Goal: Task Accomplishment & Management: Complete application form

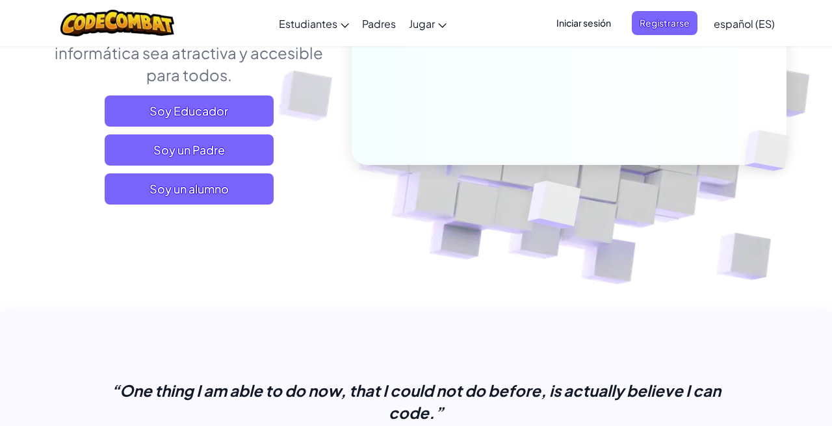
scroll to position [250, 0]
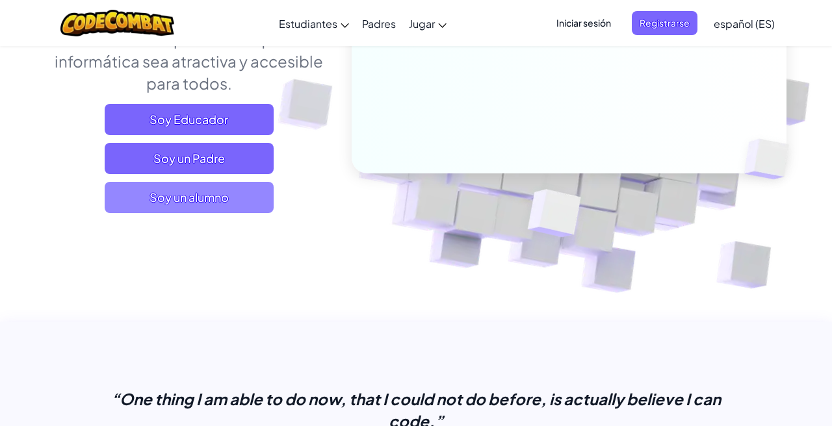
click at [241, 198] on span "Soy un alumno" at bounding box center [189, 197] width 169 height 31
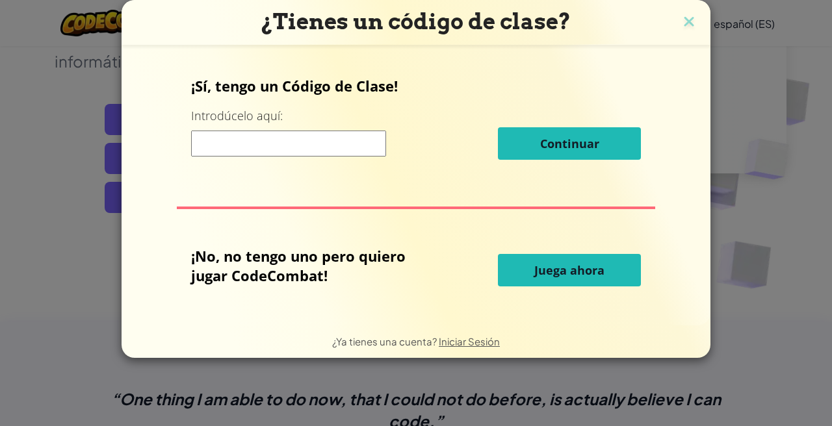
click at [252, 144] on input at bounding box center [288, 144] width 195 height 26
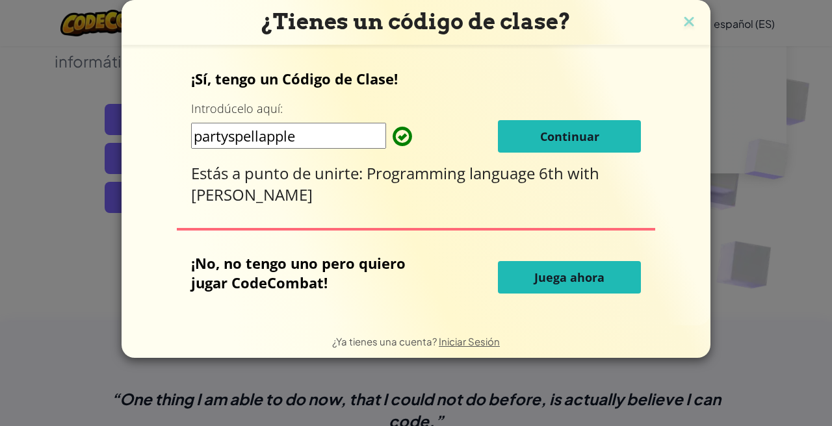
click at [267, 137] on input "partyspellapple" at bounding box center [288, 136] width 195 height 26
type input "partyspellApple"
click at [546, 131] on span "Continuar" at bounding box center [569, 137] width 59 height 16
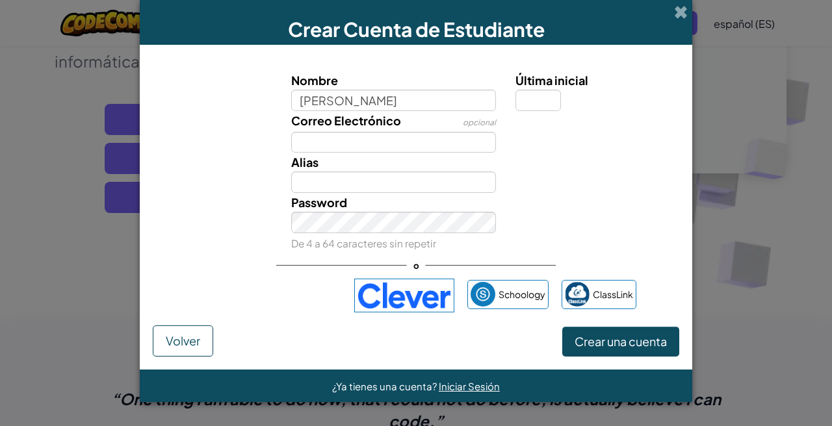
type input "[PERSON_NAME]"
click at [530, 96] on input "Última inicial" at bounding box center [537, 100] width 45 height 21
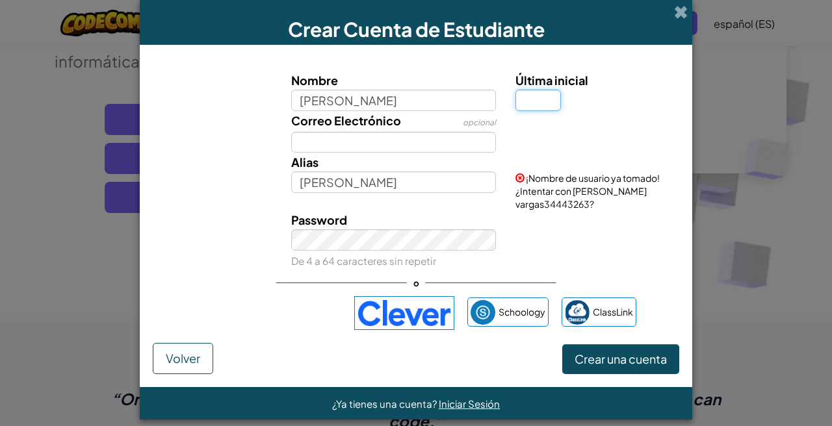
type input "V"
type input "[PERSON_NAME]"
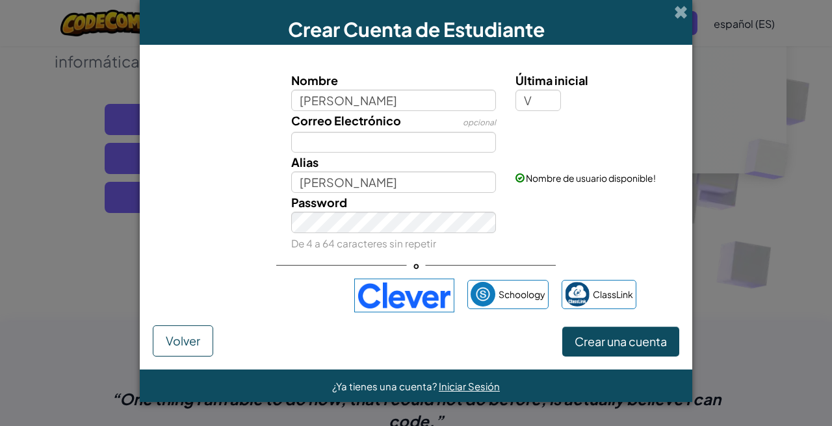
click at [708, 331] on div "Crear Cuenta de Estudiante Nombre [PERSON_NAME] Última inicial V Correo Electró…" at bounding box center [416, 213] width 832 height 426
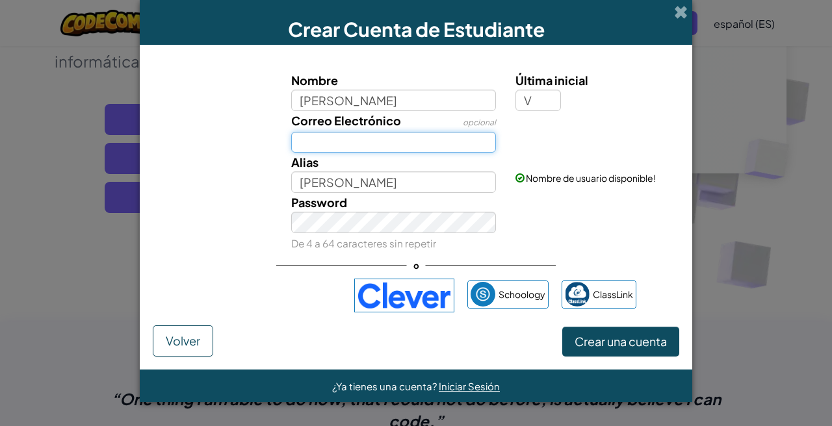
click at [446, 136] on input "Correo Electrónico" at bounding box center [393, 142] width 205 height 21
type input "[EMAIL_ADDRESS][DOMAIN_NAME]"
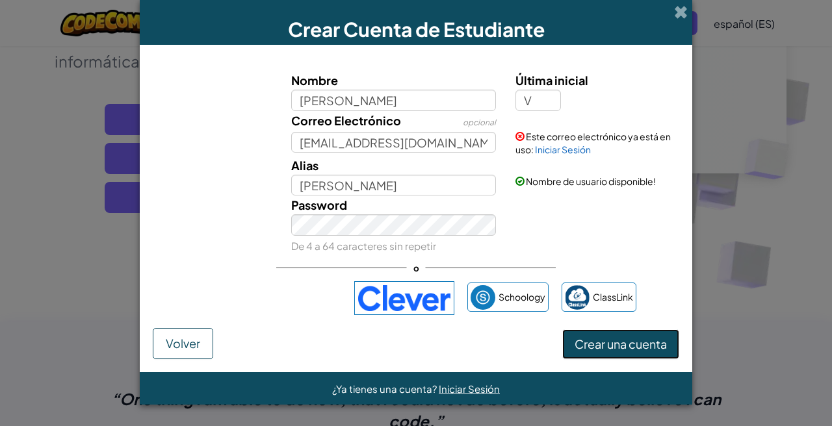
click at [627, 344] on span "Crear una cuenta" at bounding box center [620, 344] width 92 height 15
click at [462, 262] on div "o" at bounding box center [415, 268] width 279 height 27
click at [635, 354] on button "Crear una cuenta" at bounding box center [620, 344] width 117 height 30
click at [635, 350] on button "Crear una cuenta" at bounding box center [620, 344] width 117 height 30
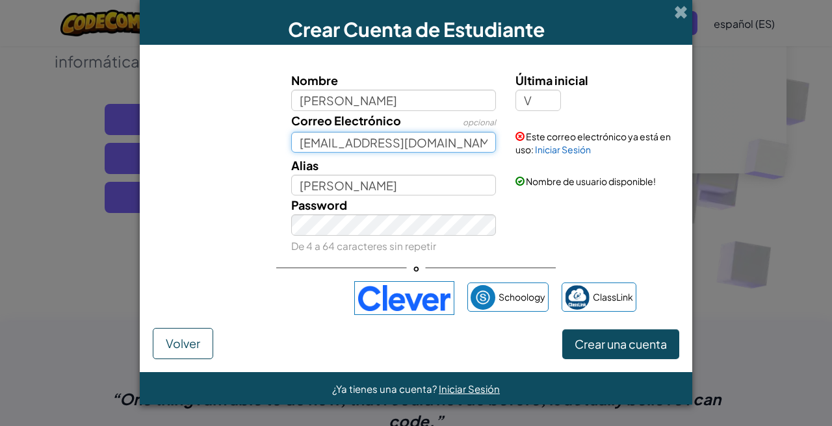
click at [463, 133] on input "[EMAIL_ADDRESS][DOMAIN_NAME]" at bounding box center [393, 142] width 205 height 21
click at [454, 142] on input "[EMAIL_ADDRESS][DOMAIN_NAME]" at bounding box center [393, 142] width 205 height 21
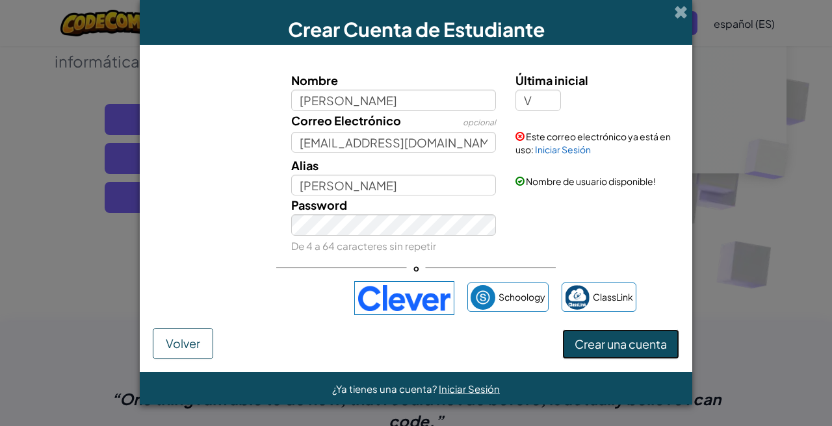
click at [628, 340] on button "Crear una cuenta" at bounding box center [620, 344] width 117 height 30
click at [563, 147] on link "Iniciar Sesión" at bounding box center [563, 150] width 56 height 12
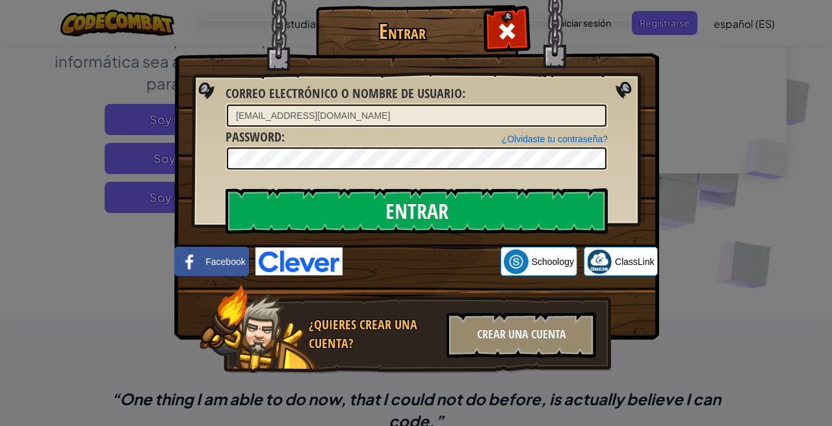
click at [668, 277] on div "Entrar Error desconocido. Correo electrónico o nombre de usuario : [EMAIL_ADDRE…" at bounding box center [416, 213] width 832 height 426
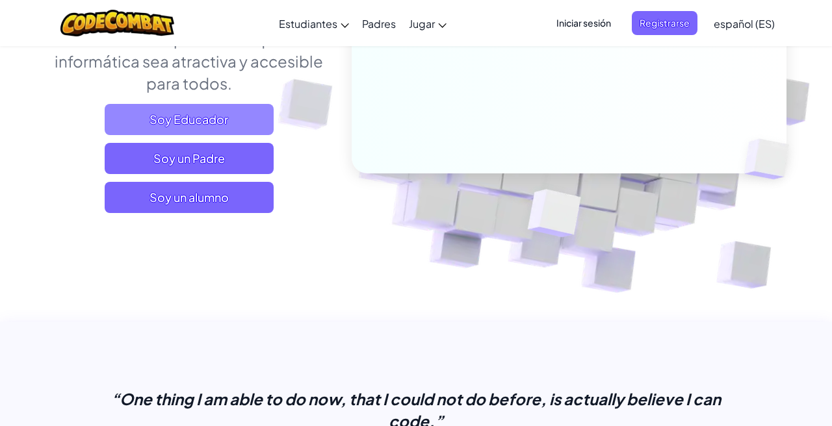
click at [236, 118] on span "Soy Educador" at bounding box center [189, 119] width 169 height 31
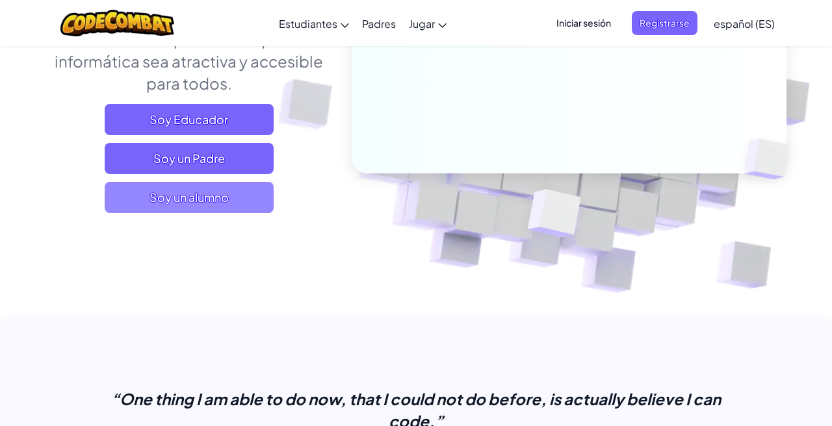
click at [237, 199] on span "Soy un alumno" at bounding box center [189, 197] width 169 height 31
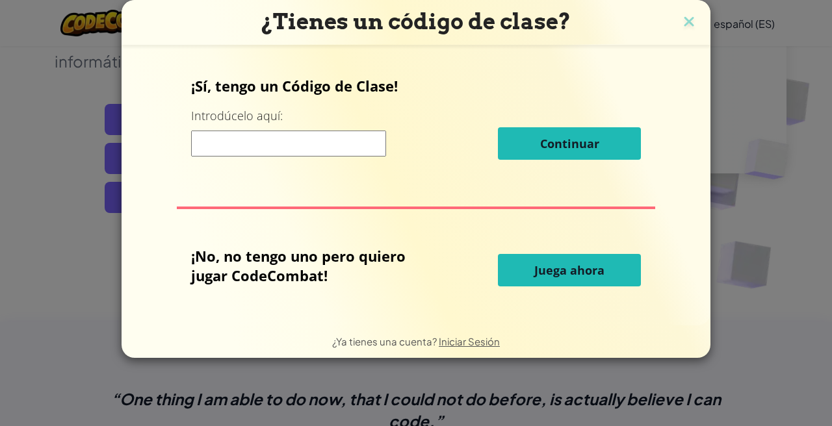
click at [305, 142] on input at bounding box center [288, 144] width 195 height 26
type input "partyspellApple"
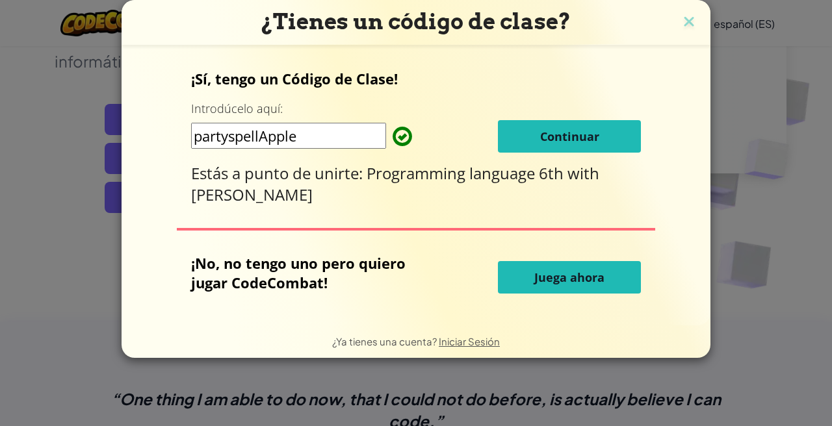
click at [560, 144] on span "Continuar" at bounding box center [569, 137] width 59 height 16
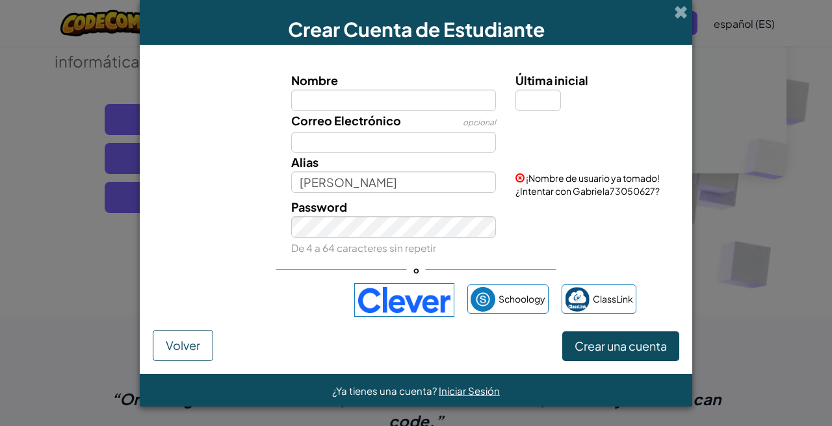
click at [415, 96] on input "Nombre" at bounding box center [393, 100] width 205 height 21
type input "[PERSON_NAME]"
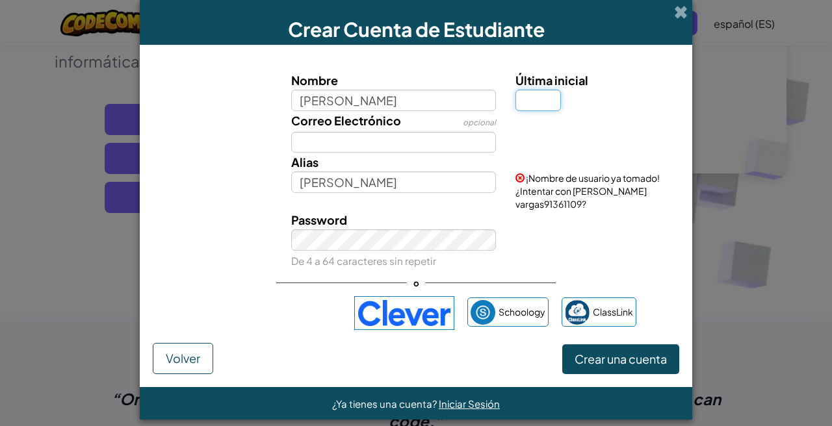
click at [534, 103] on input "Última inicial" at bounding box center [537, 100] width 45 height 21
type input "V"
type input "[PERSON_NAME]"
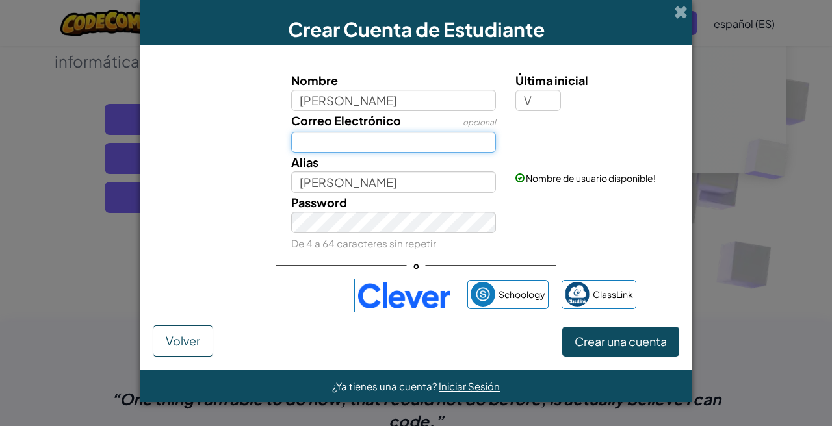
click at [344, 141] on input "Correo Electrónico" at bounding box center [393, 142] width 205 height 21
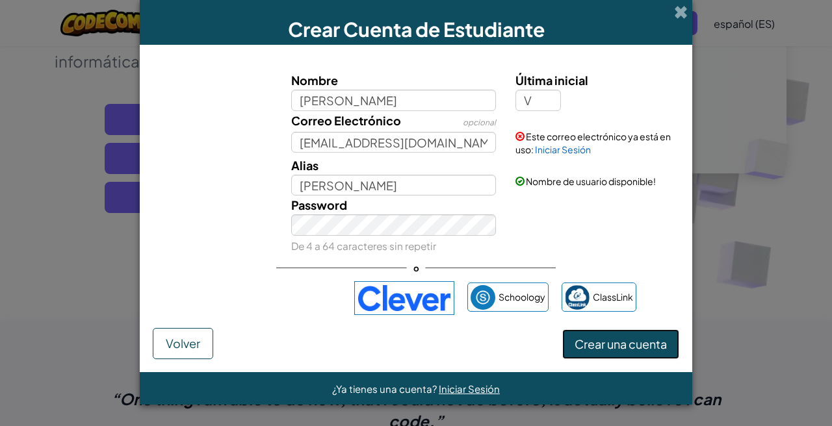
click at [622, 352] on button "Crear una cuenta" at bounding box center [620, 344] width 117 height 30
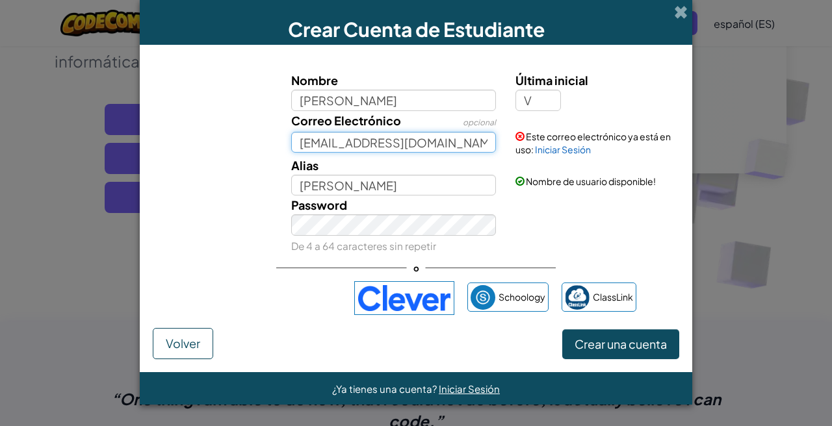
click at [474, 142] on input "[EMAIL_ADDRESS][DOMAIN_NAME]" at bounding box center [393, 142] width 205 height 21
type input "[EMAIL_ADDRESS][DOMAIN_NAME]"
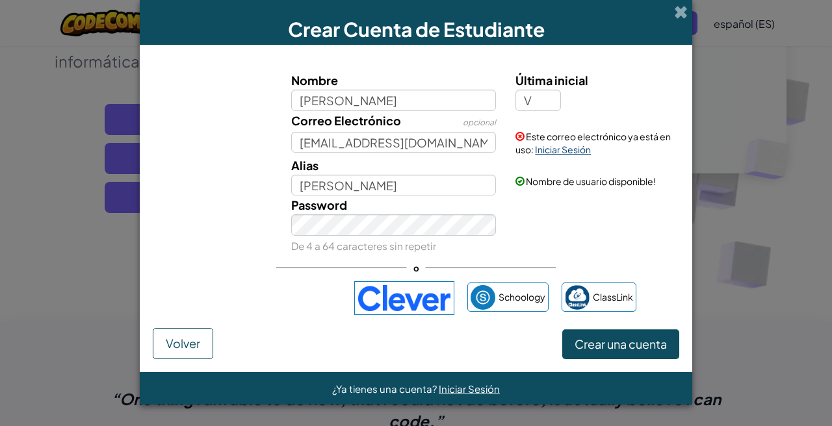
click at [575, 149] on link "Iniciar Sesión" at bounding box center [563, 150] width 56 height 12
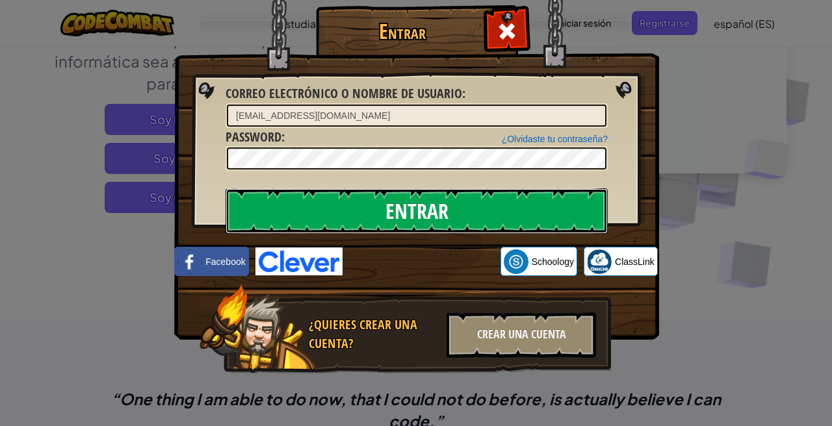
click at [440, 208] on input "Entrar" at bounding box center [416, 210] width 382 height 45
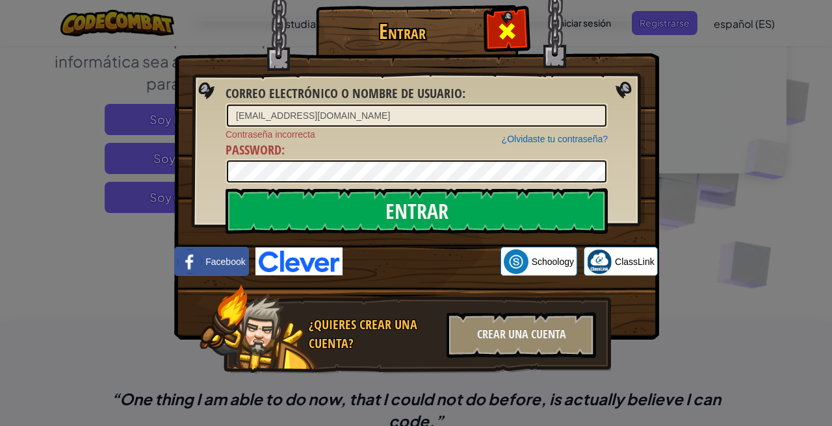
click at [500, 35] on span at bounding box center [506, 31] width 21 height 21
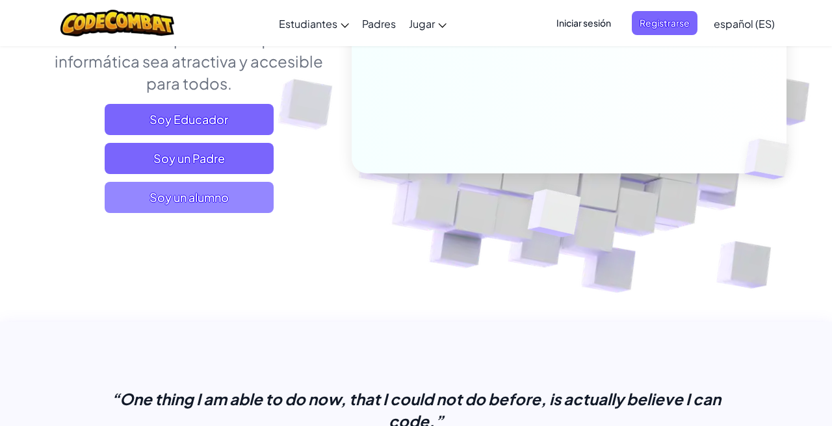
click at [227, 186] on span "Soy un alumno" at bounding box center [189, 197] width 169 height 31
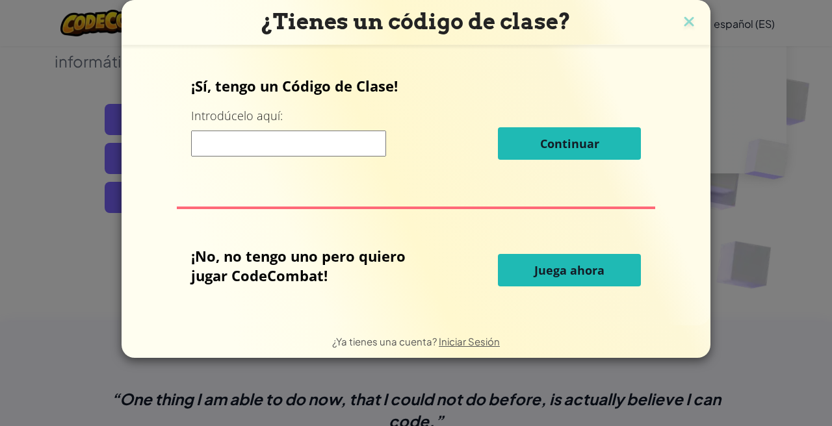
click at [275, 146] on input at bounding box center [288, 144] width 195 height 26
type input "partyspellapple"
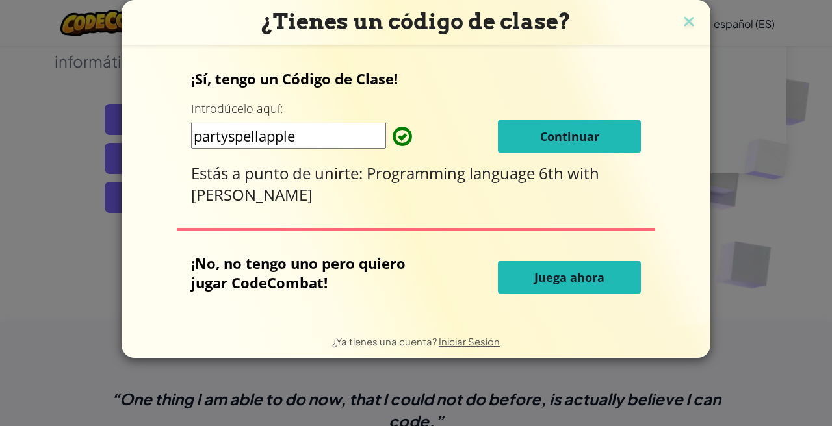
click at [563, 134] on span "Continuar" at bounding box center [569, 137] width 59 height 16
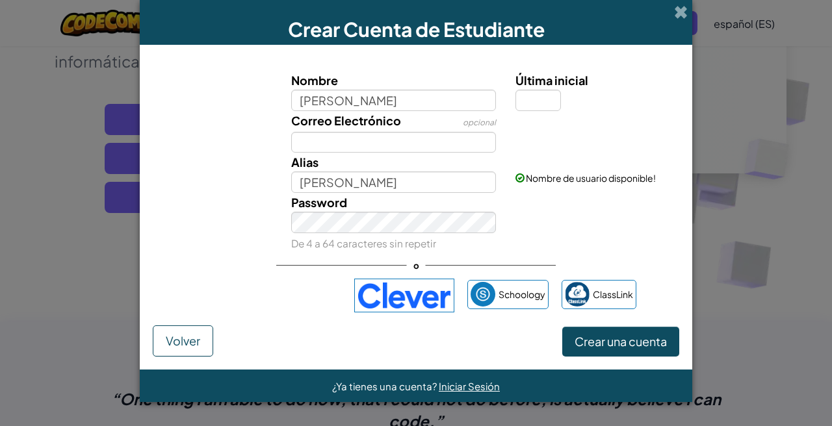
type input "[PERSON_NAME]"
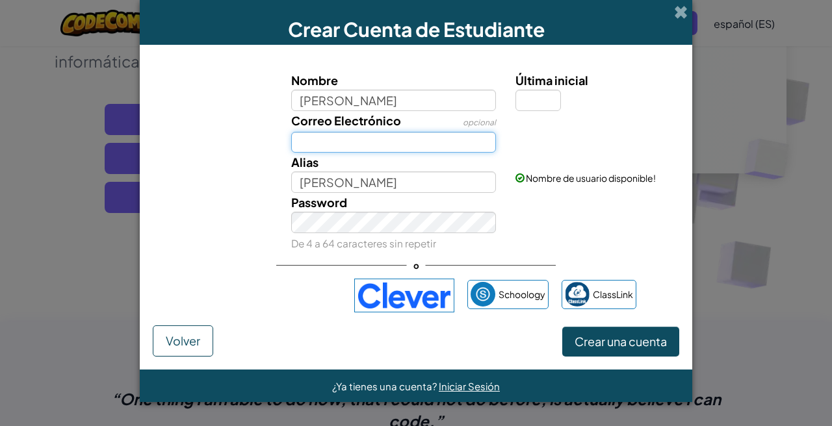
type input "[PERSON_NAME]"
click at [311, 140] on input "Correo Electrónico" at bounding box center [393, 142] width 205 height 21
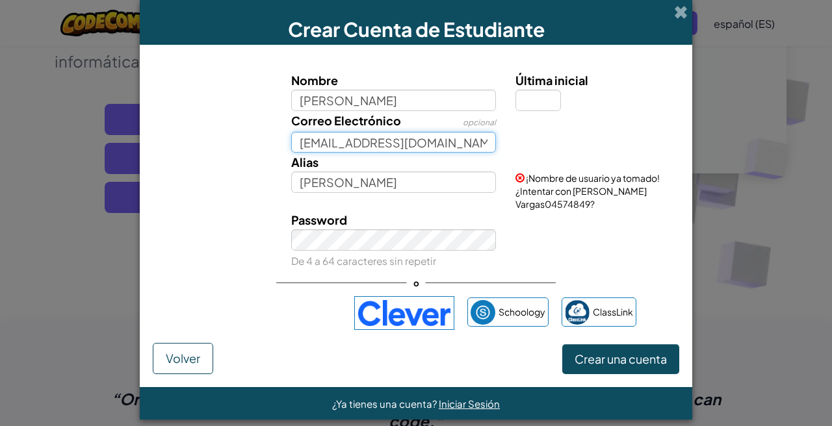
type input "[EMAIL_ADDRESS][DOMAIN_NAME]"
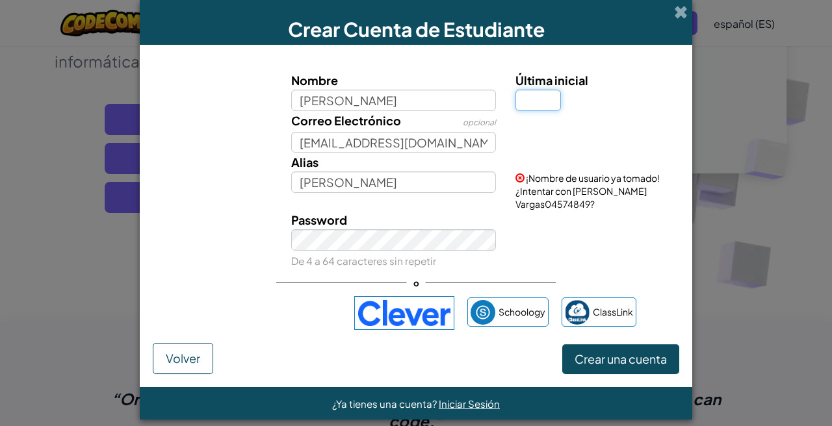
click at [535, 90] on input "Última inicial" at bounding box center [537, 100] width 45 height 21
type input "V"
type input "[PERSON_NAME]"
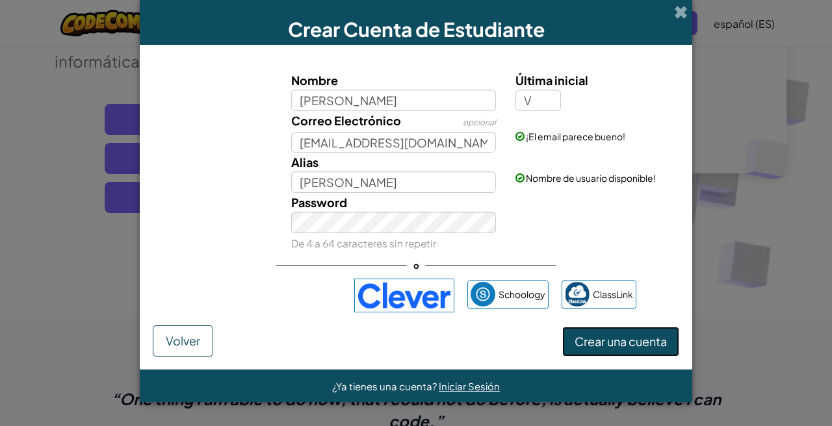
click at [595, 337] on span "Crear una cuenta" at bounding box center [620, 341] width 92 height 15
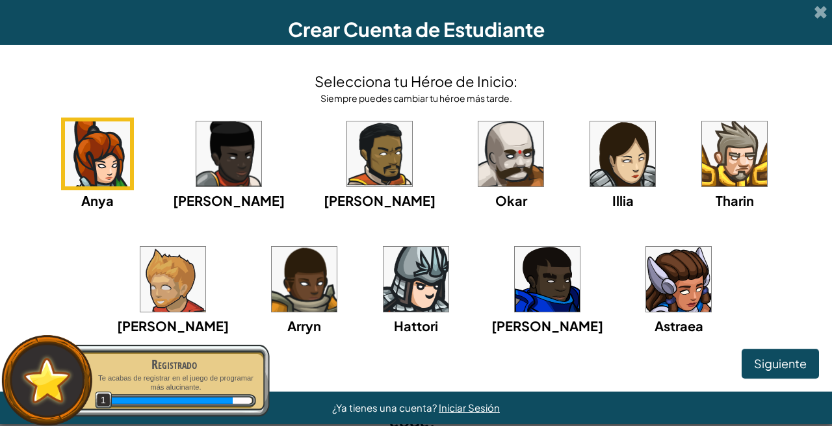
click at [590, 159] on img at bounding box center [622, 154] width 65 height 65
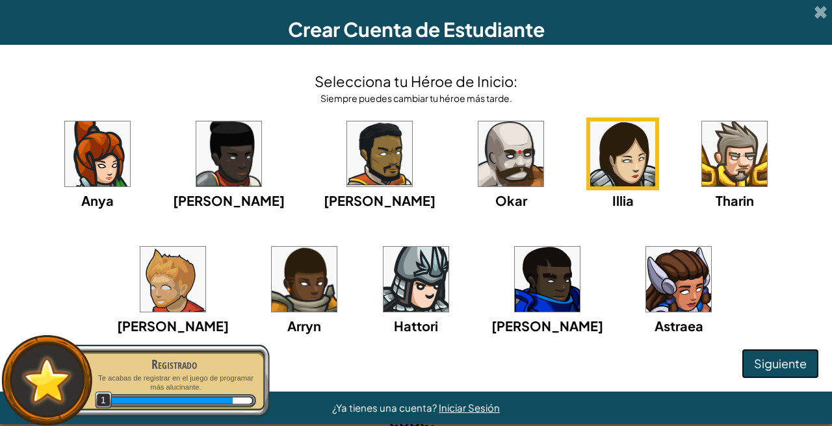
click at [790, 366] on span "Siguiente" at bounding box center [780, 363] width 53 height 15
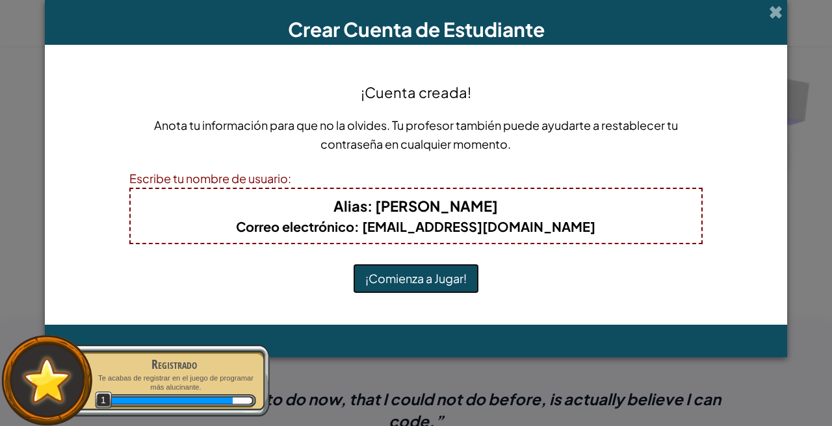
click at [418, 287] on button "¡Comienza a Jugar!" at bounding box center [416, 279] width 126 height 30
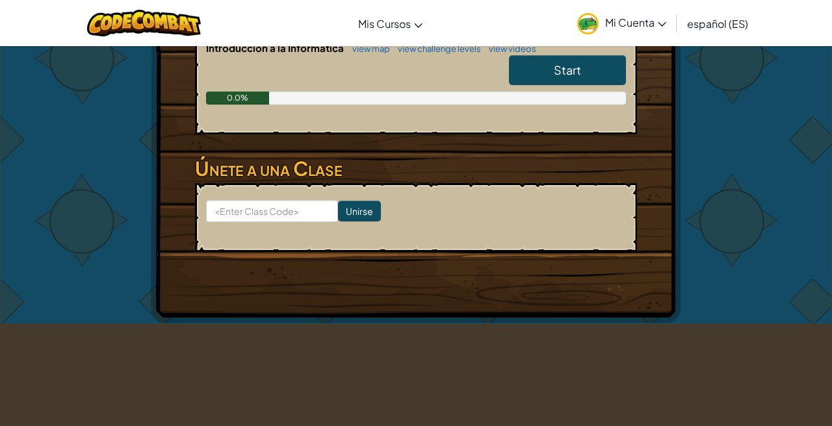
scroll to position [394, 0]
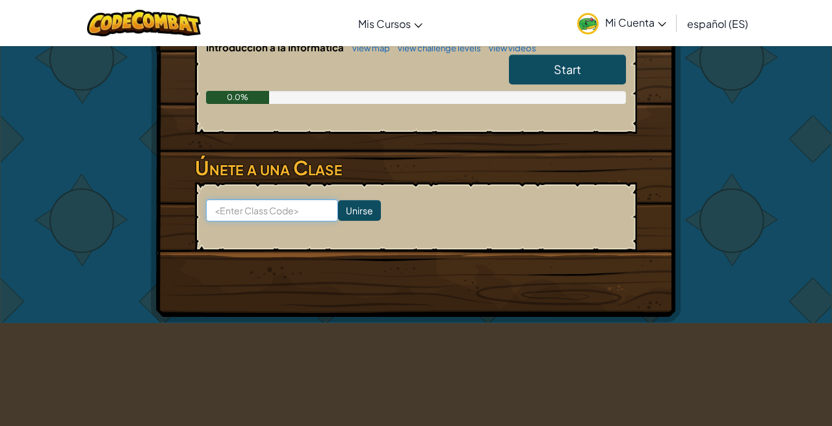
click at [243, 211] on input at bounding box center [272, 210] width 132 height 22
click at [261, 213] on input at bounding box center [272, 210] width 132 height 22
type input "patryspellapple"
click at [348, 207] on input "Unirse" at bounding box center [359, 210] width 43 height 21
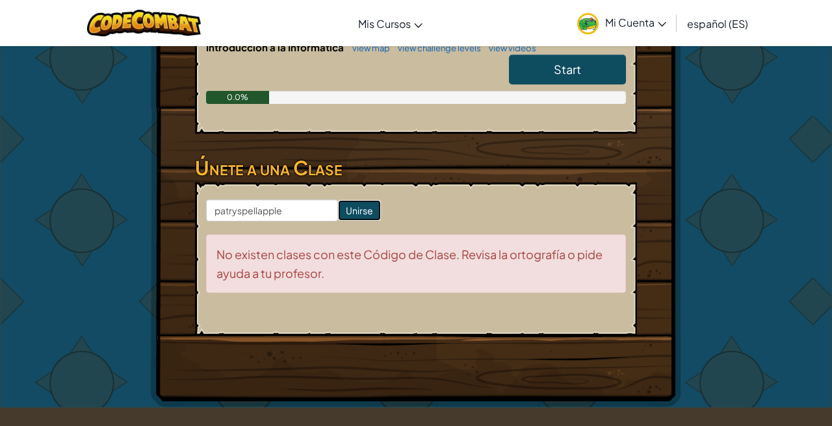
click at [348, 207] on input "Unirse" at bounding box center [359, 210] width 43 height 21
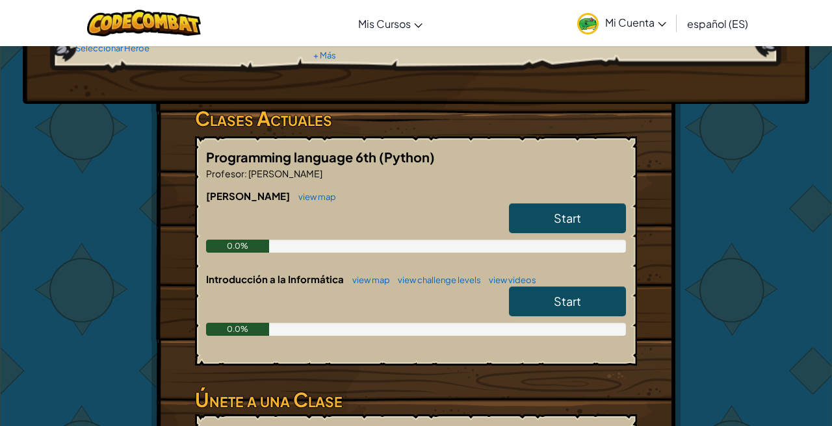
scroll to position [164, 0]
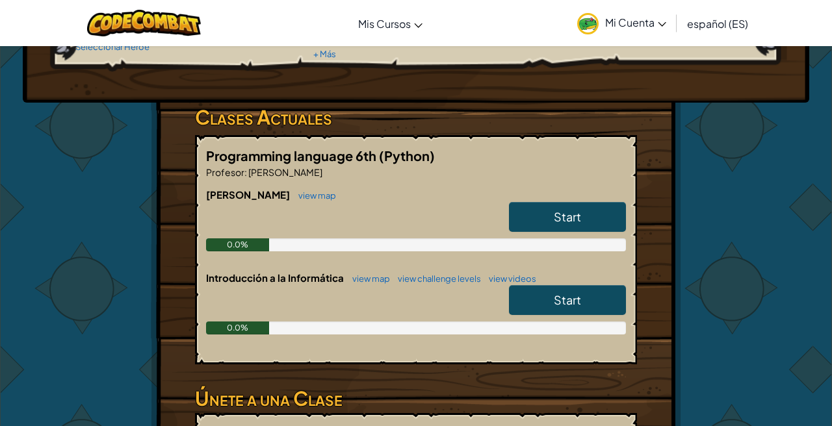
click at [563, 210] on span "Start" at bounding box center [567, 216] width 27 height 15
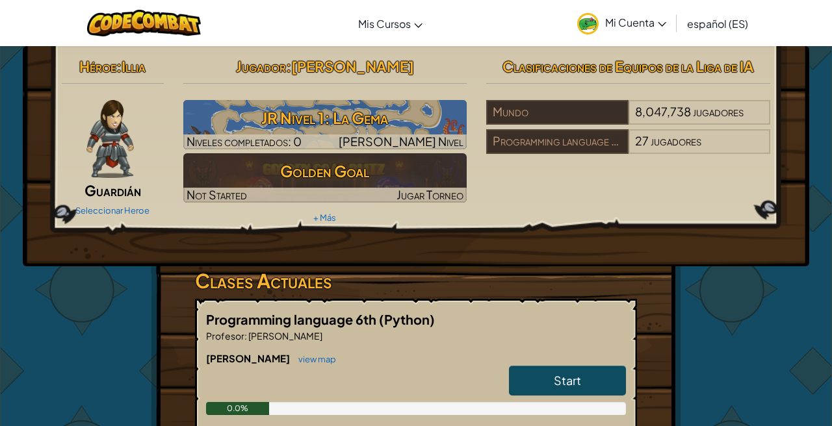
select select "es-ES"
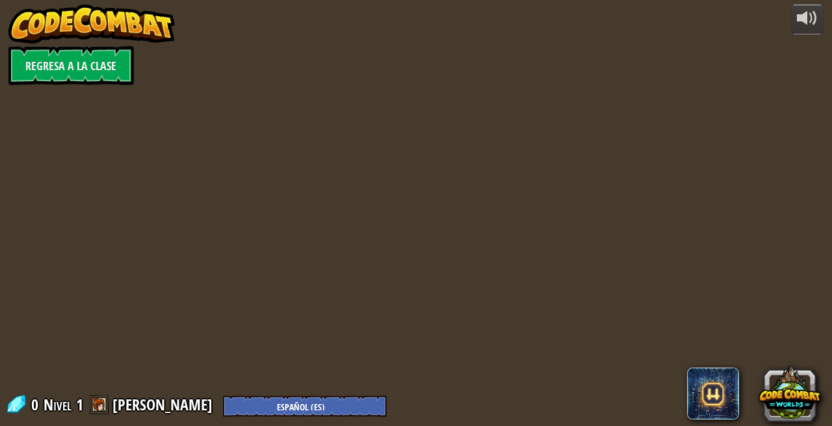
select select "es-ES"
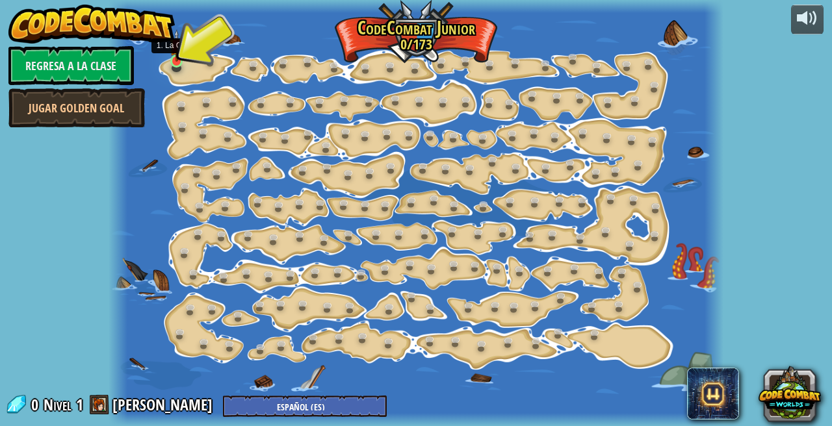
click at [172, 57] on img at bounding box center [177, 45] width 14 height 32
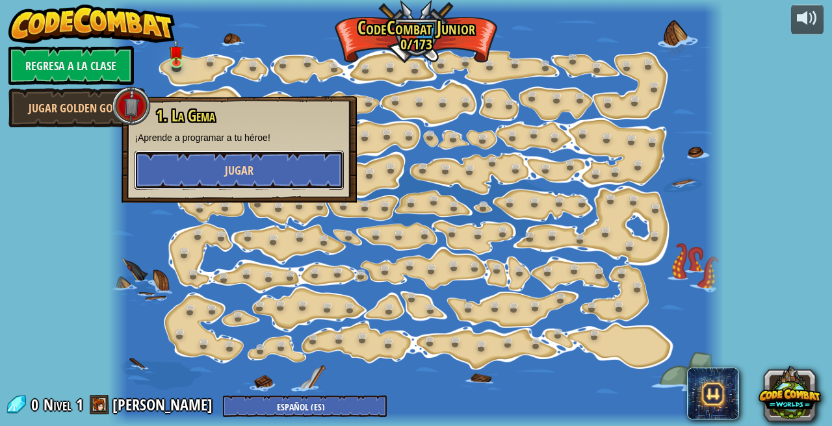
click at [247, 173] on span "Jugar" at bounding box center [239, 170] width 29 height 16
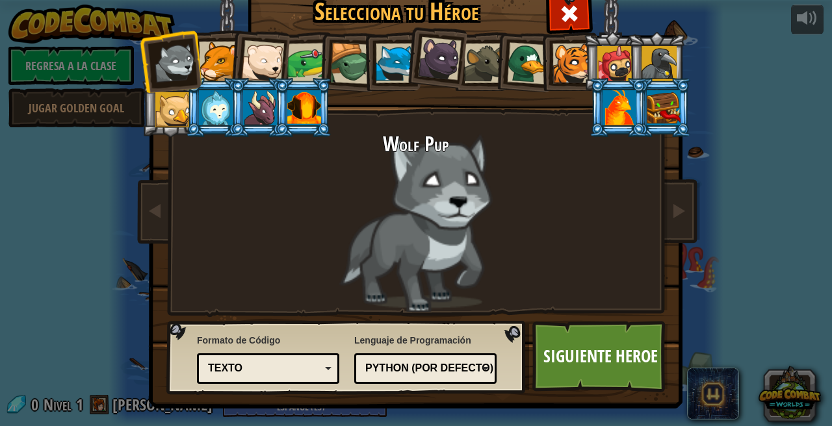
click at [297, 59] on div at bounding box center [307, 63] width 40 height 40
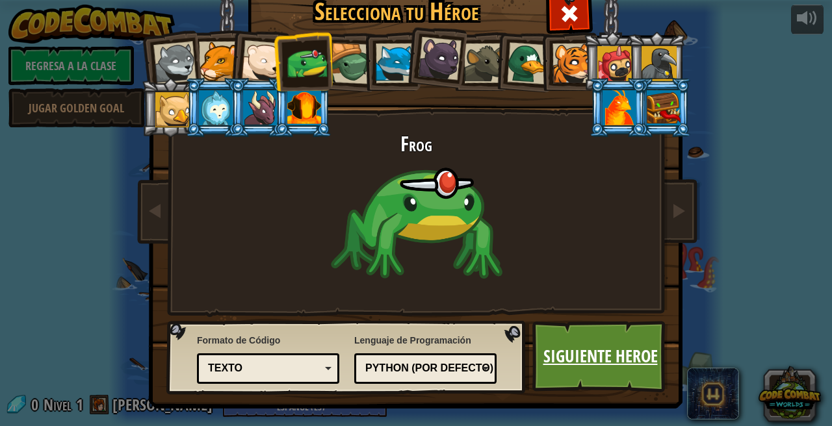
click at [597, 332] on link "Siguiente Heroe" at bounding box center [600, 356] width 136 height 71
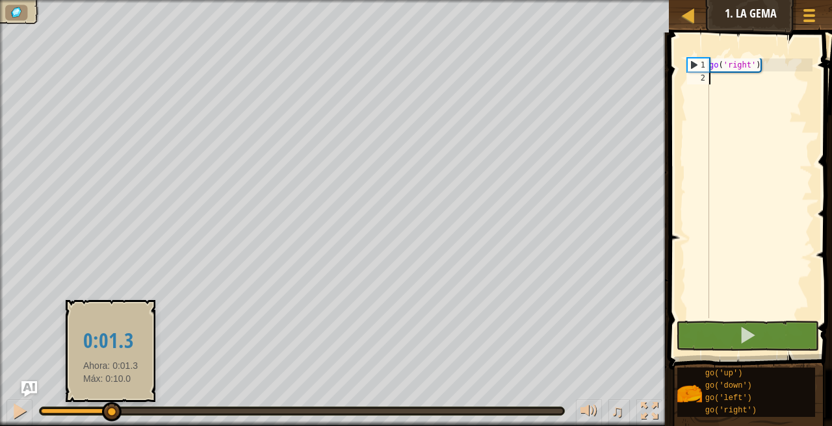
drag, startPoint x: 40, startPoint y: 415, endPoint x: 110, endPoint y: 412, distance: 70.2
click at [110, 412] on div at bounding box center [111, 411] width 19 height 19
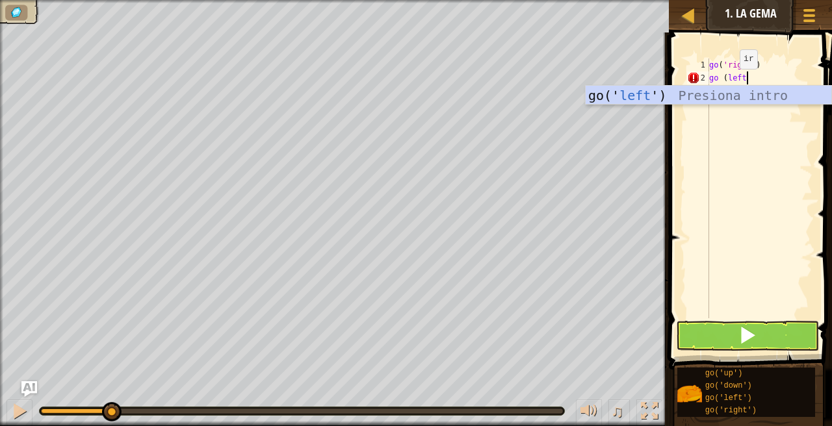
scroll to position [6, 3]
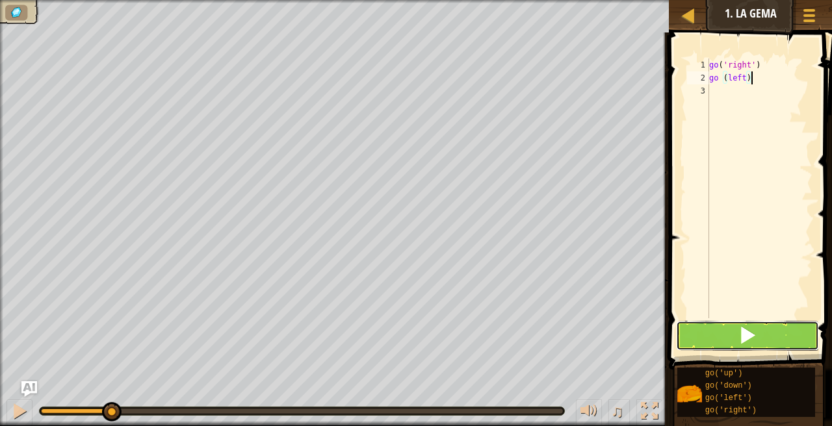
click at [739, 329] on span at bounding box center [747, 335] width 18 height 18
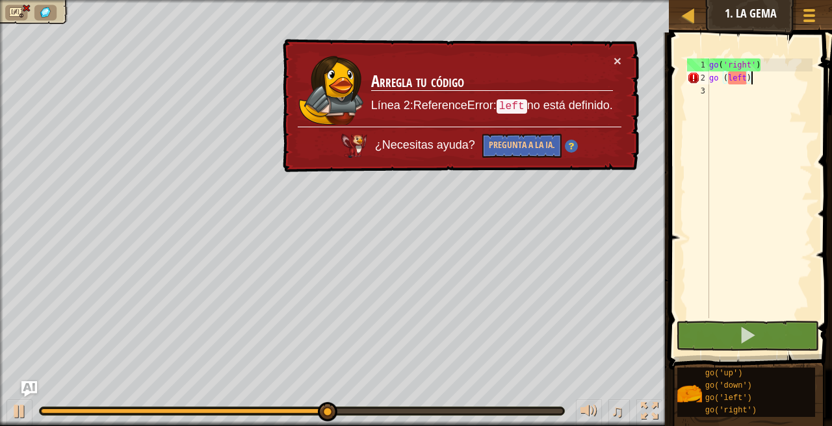
click at [511, 103] on code "left" at bounding box center [511, 106] width 31 height 14
click at [744, 79] on div "go ( 'right' ) go ( left )" at bounding box center [759, 201] width 106 height 286
click at [745, 81] on div "go ( 'right' ) go ( left )" at bounding box center [759, 201] width 106 height 286
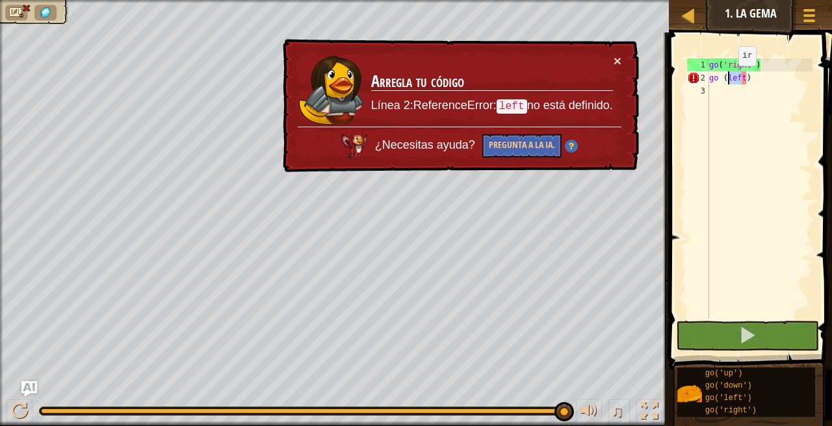
drag, startPoint x: 741, startPoint y: 79, endPoint x: 728, endPoint y: 79, distance: 13.0
click at [728, 79] on div "go ( 'right' ) go ( left )" at bounding box center [759, 201] width 106 height 286
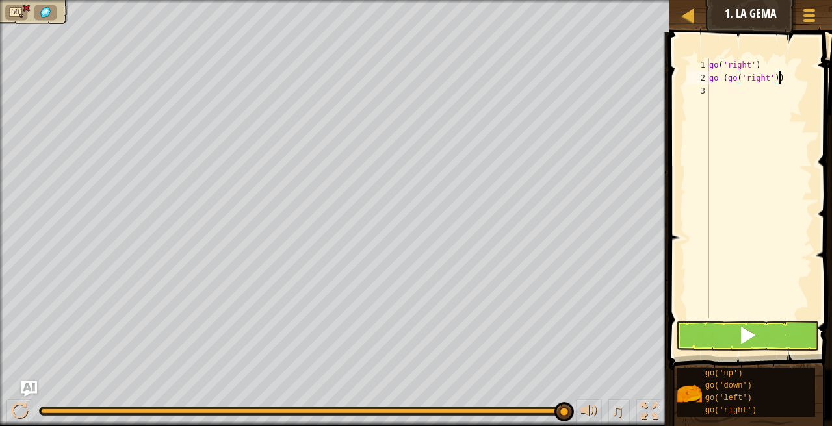
type textarea "go (go('right'))"
click at [756, 346] on button at bounding box center [747, 336] width 143 height 30
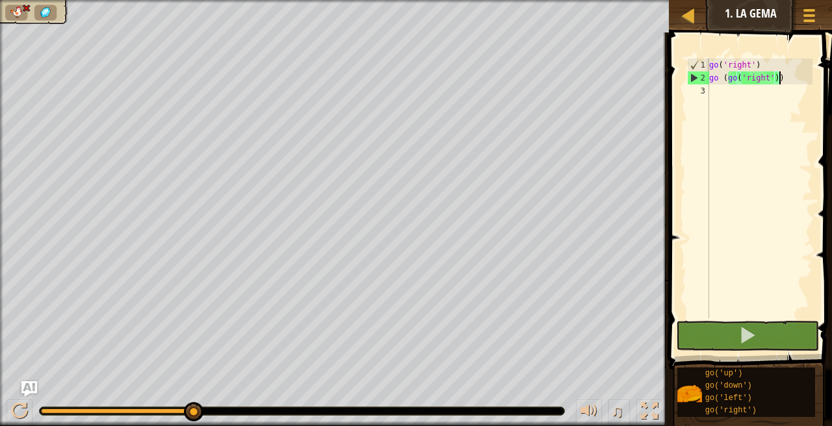
click at [766, 80] on div "go ( 'right' ) go ( go ( 'right' ))" at bounding box center [759, 201] width 106 height 286
click at [766, 78] on div "go ( 'right' ) go ( go ( 'right' ))" at bounding box center [759, 201] width 106 height 286
click at [777, 79] on div "go ( 'right' ) go ( go ( 'right' ))" at bounding box center [759, 201] width 106 height 286
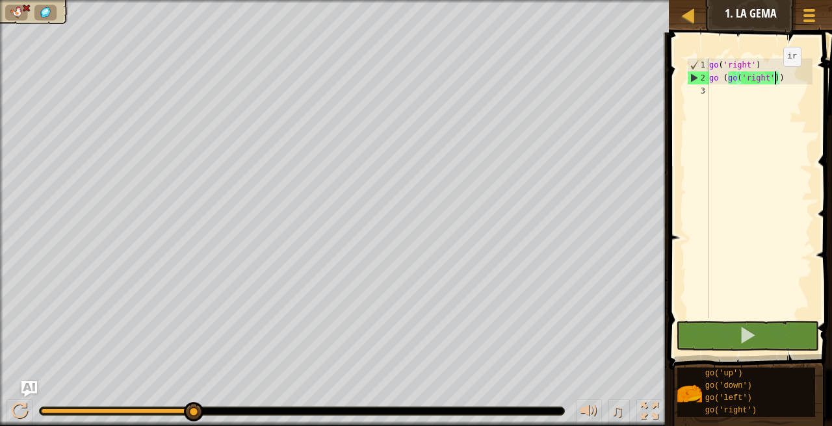
click at [773, 79] on div "go ( 'right' ) go ( go ( 'right' ))" at bounding box center [759, 201] width 106 height 286
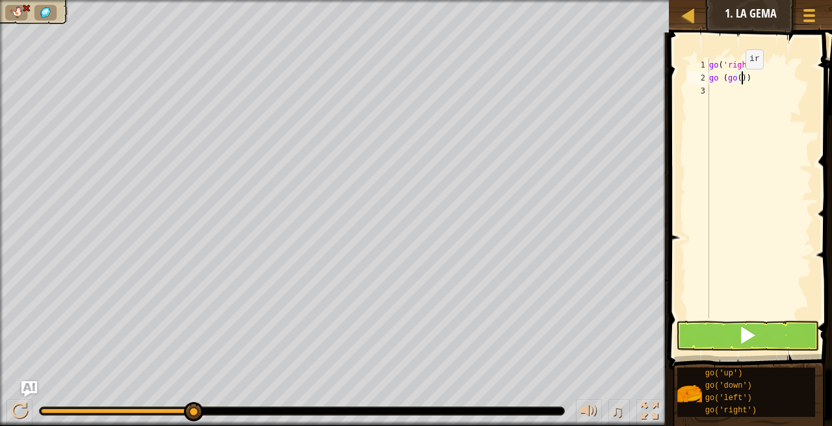
click at [734, 81] on div "go ( 'right' ) go ( go ( ))" at bounding box center [759, 201] width 106 height 286
click at [733, 82] on div "go ( 'right' ) o ( ))" at bounding box center [759, 201] width 106 height 286
click at [708, 75] on div "2" at bounding box center [698, 77] width 22 height 13
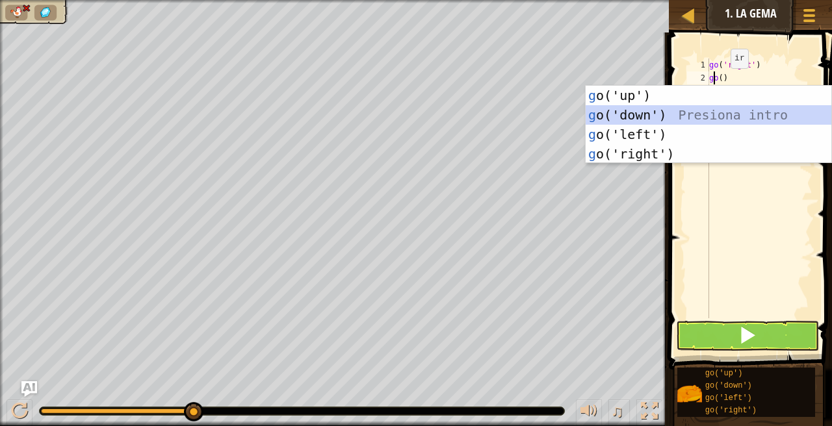
click at [667, 107] on div "g o('up') Presiona intro g o('down') Presiona intro g o('left') Presiona intro …" at bounding box center [708, 144] width 246 height 117
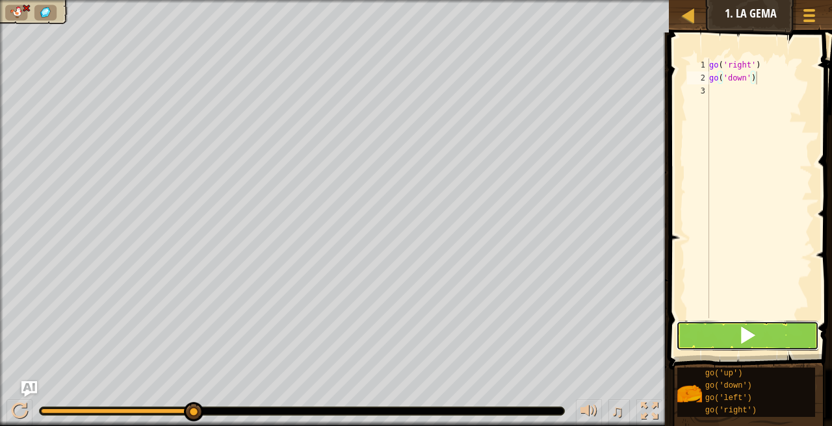
click at [772, 335] on button at bounding box center [747, 336] width 143 height 30
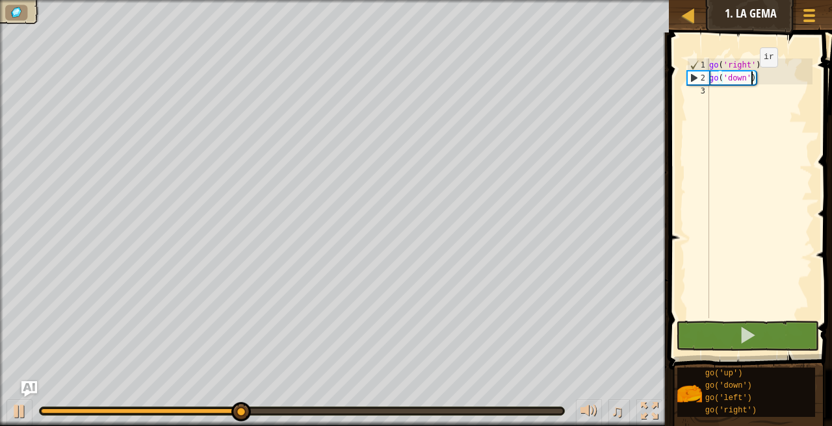
click at [749, 79] on div "go ( 'right' ) go ( 'down' )" at bounding box center [759, 201] width 106 height 286
click at [745, 77] on div "go ( 'right' ) go ( 'down' )" at bounding box center [759, 201] width 106 height 286
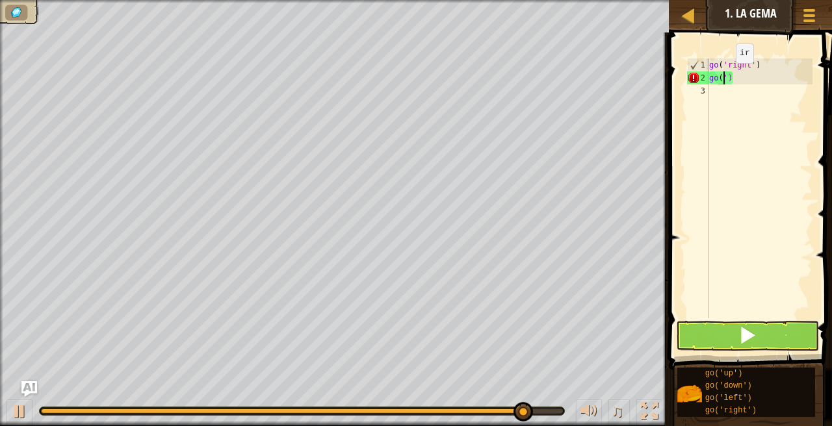
click at [725, 75] on div "go ( 'right' ) go ( ')" at bounding box center [759, 201] width 106 height 286
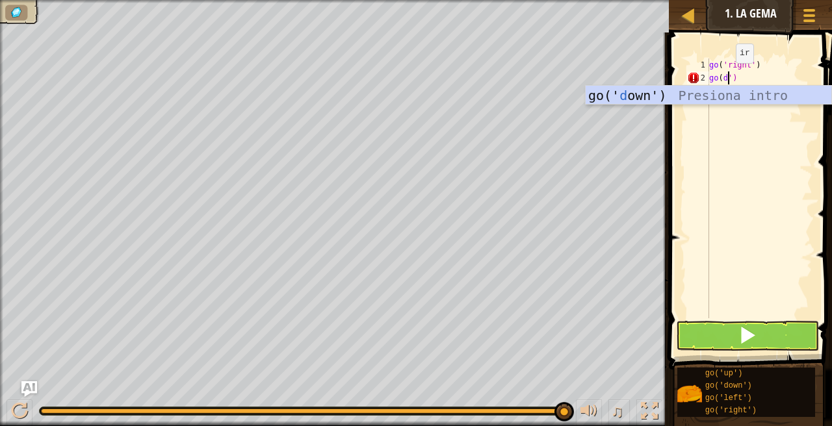
scroll to position [6, 1]
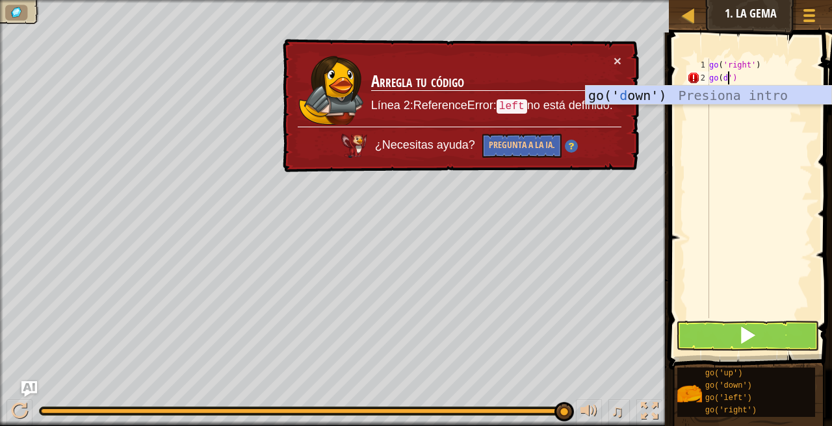
type textarea "go('down"
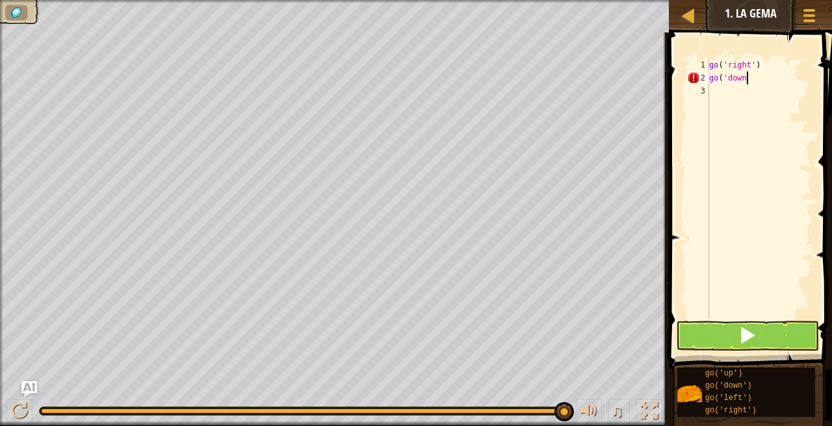
click at [710, 97] on div "go ( 'right' ) go ( 'down" at bounding box center [759, 201] width 106 height 286
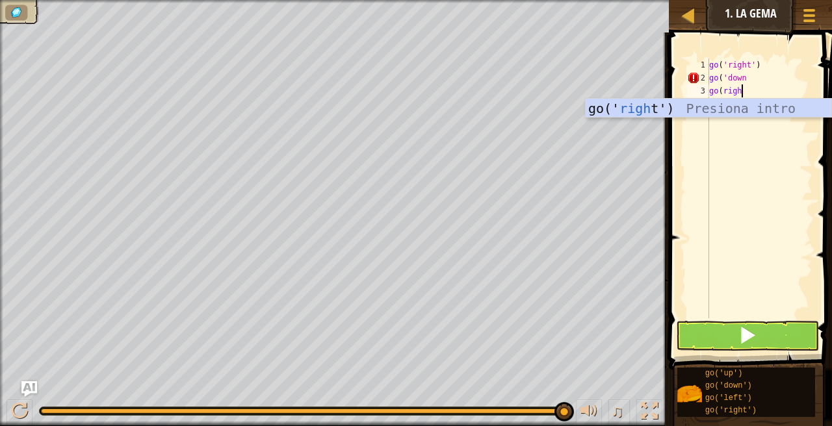
type textarea "go(right"
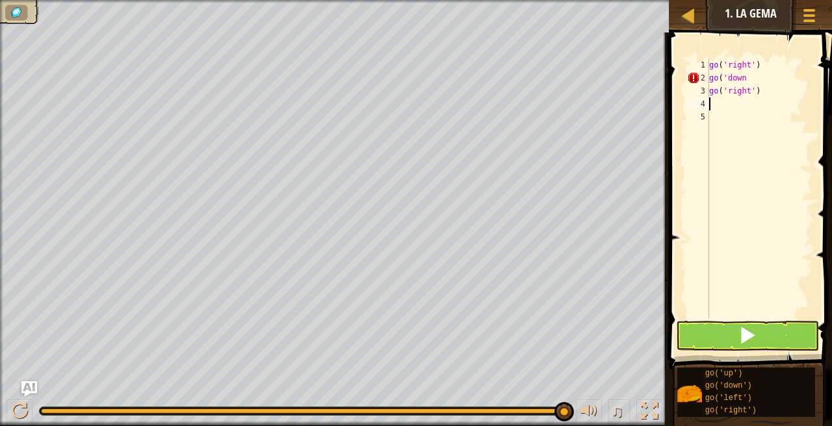
scroll to position [6, 0]
click at [761, 332] on button at bounding box center [747, 336] width 143 height 30
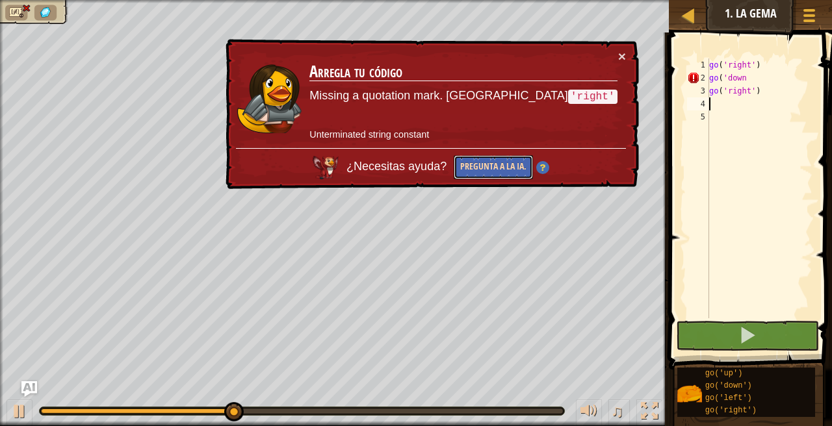
click at [533, 169] on button "Pregunta a la IA." at bounding box center [493, 167] width 79 height 24
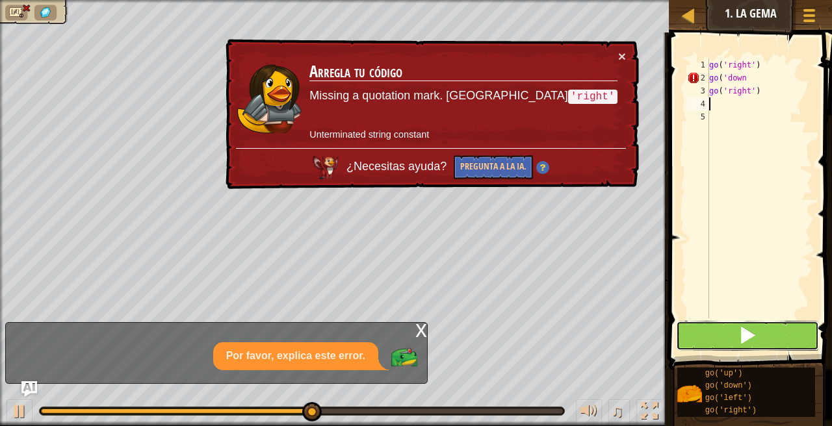
click at [752, 333] on span at bounding box center [747, 335] width 18 height 18
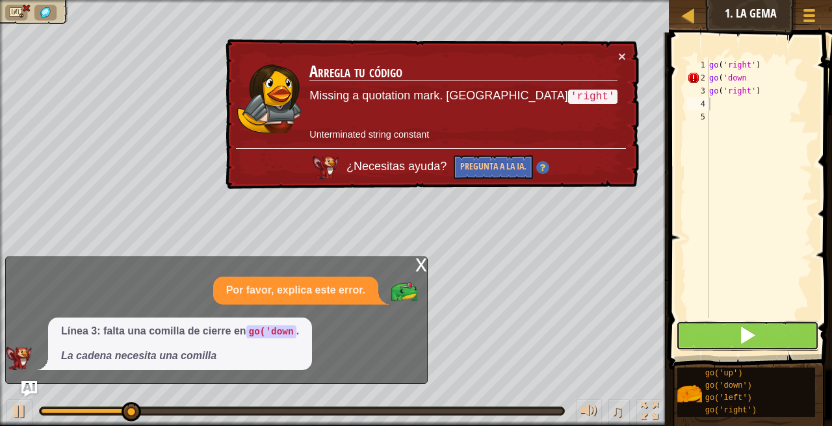
click at [740, 338] on span at bounding box center [747, 335] width 18 height 18
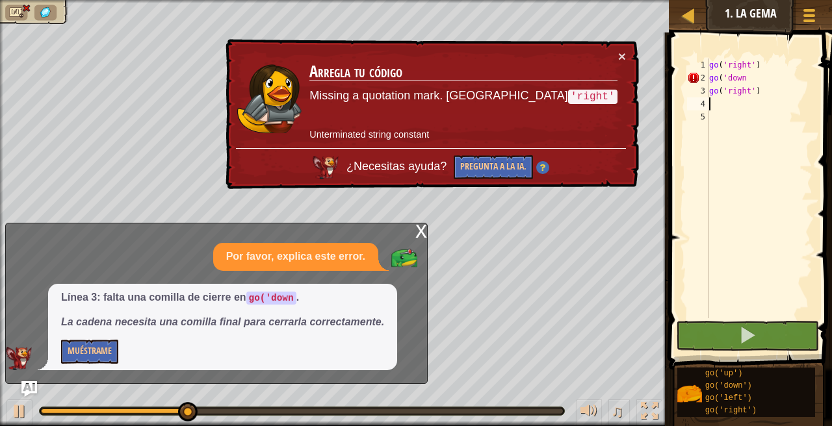
click at [750, 77] on div "go ( 'right' ) go ( 'down go ( 'right' )" at bounding box center [759, 201] width 106 height 286
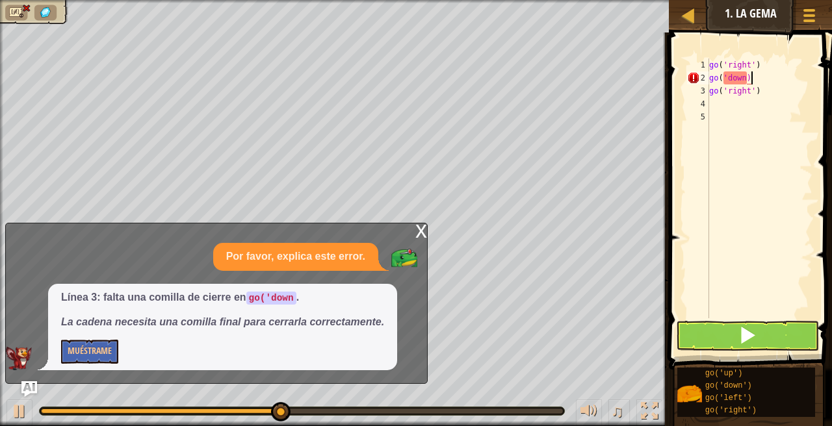
scroll to position [6, 3]
click at [756, 337] on span at bounding box center [747, 335] width 18 height 18
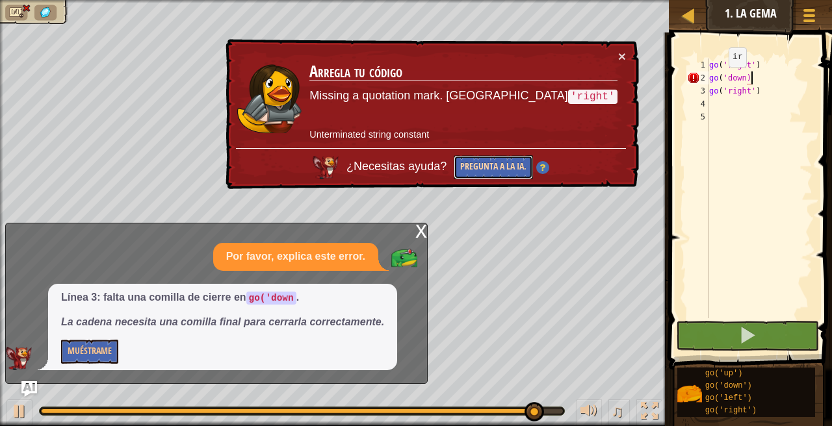
click at [533, 168] on button "Pregunta a la IA." at bounding box center [493, 167] width 79 height 24
click at [775, 91] on div "go ( 'right' ) go ( 'down) go ( 'right' )" at bounding box center [759, 201] width 106 height 286
click at [750, 77] on div "go ( 'right' ) go ( 'down) go ( 'right' )" at bounding box center [759, 201] width 106 height 286
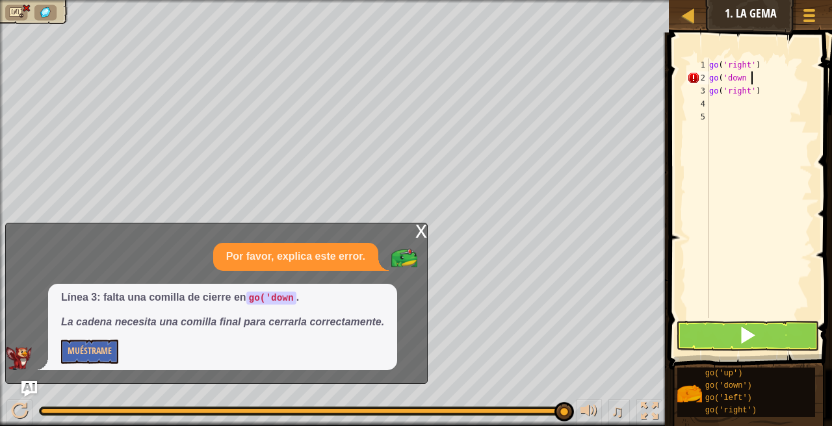
scroll to position [6, 3]
click at [759, 77] on div "go ( 'right' ) go ( 'down ) go ( 'right' )" at bounding box center [759, 201] width 106 height 286
type textarea "g"
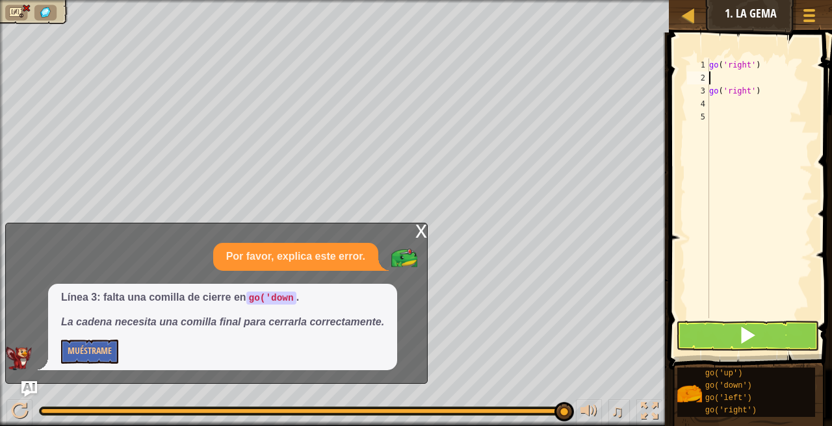
type textarea "g"
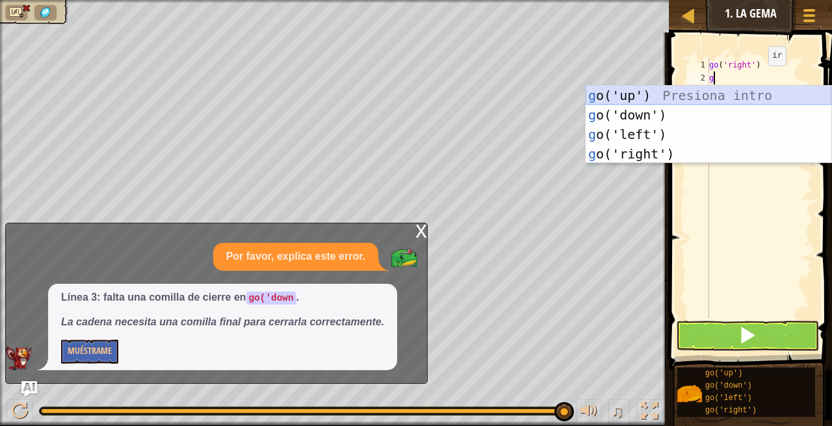
click at [682, 90] on div "g o('up') Presiona intro g o('down') Presiona intro g o('left') Presiona intro …" at bounding box center [708, 144] width 246 height 117
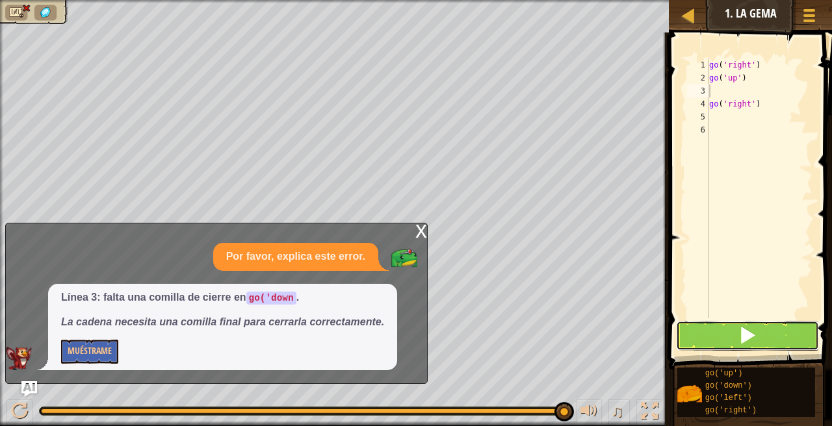
click at [732, 327] on button at bounding box center [747, 336] width 143 height 30
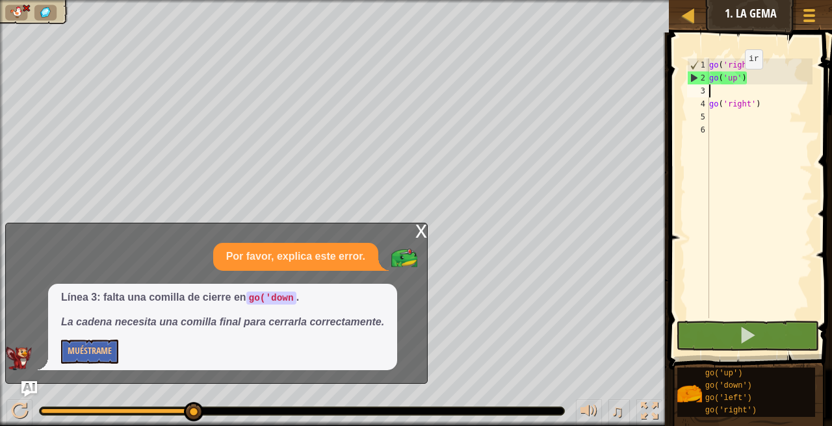
click at [734, 82] on div "go ( 'right' ) go ( 'up' ) go ( 'right' )" at bounding box center [759, 201] width 106 height 286
click at [735, 75] on div "go ( 'right' ) go ( 'up' ) go ( 'right' )" at bounding box center [759, 201] width 106 height 286
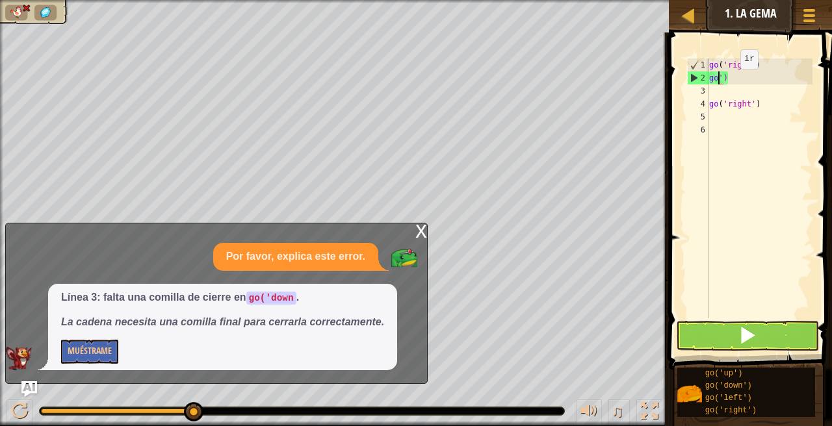
type textarea "')"
click at [745, 85] on div "go ( 'right' ) ') go ( 'right' )" at bounding box center [759, 201] width 106 height 286
click at [747, 81] on div "go ( 'right' ) ') go ( 'right' )" at bounding box center [759, 201] width 106 height 286
type textarea "'"
type textarea "g"
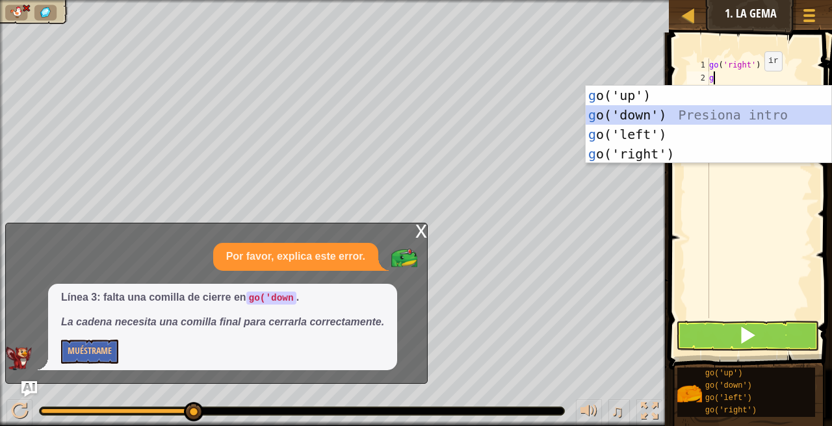
click at [688, 111] on div "g o('up') Presiona intro g o('down') Presiona intro g o('left') Presiona intro …" at bounding box center [708, 144] width 246 height 117
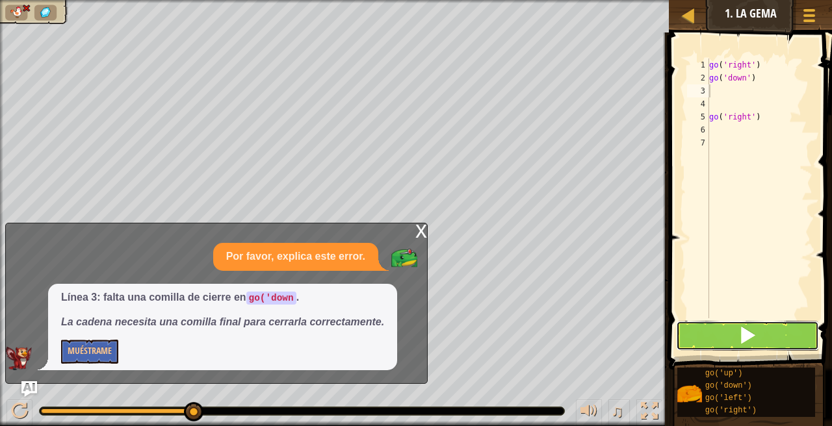
click at [724, 330] on button at bounding box center [747, 336] width 143 height 30
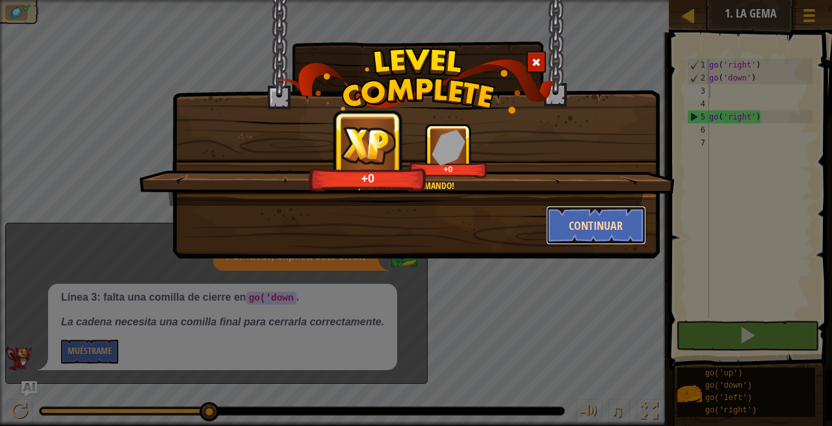
click at [600, 230] on button "Continuar" at bounding box center [596, 225] width 101 height 39
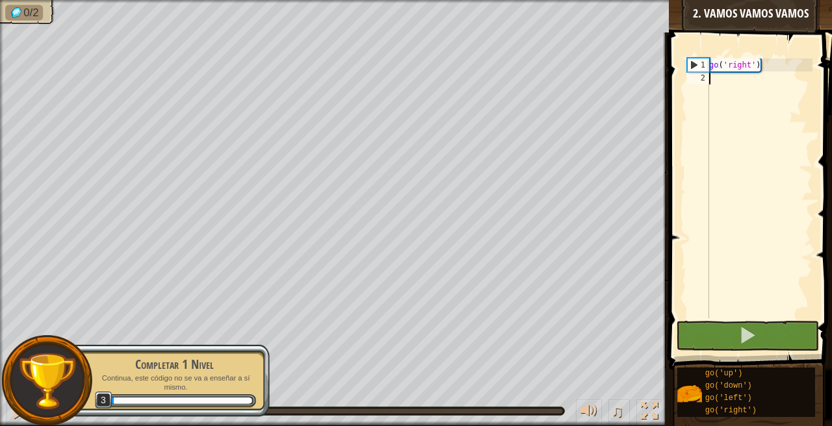
click at [710, 80] on div "go ( 'right' )" at bounding box center [759, 201] width 106 height 286
type textarea "g"
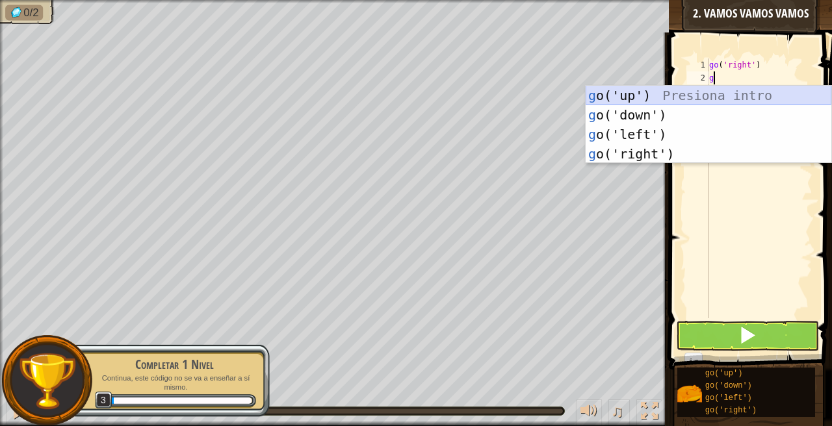
click at [673, 92] on div "g o('up') Presiona intro g o('down') Presiona intro g o('left') Presiona intro …" at bounding box center [708, 144] width 246 height 117
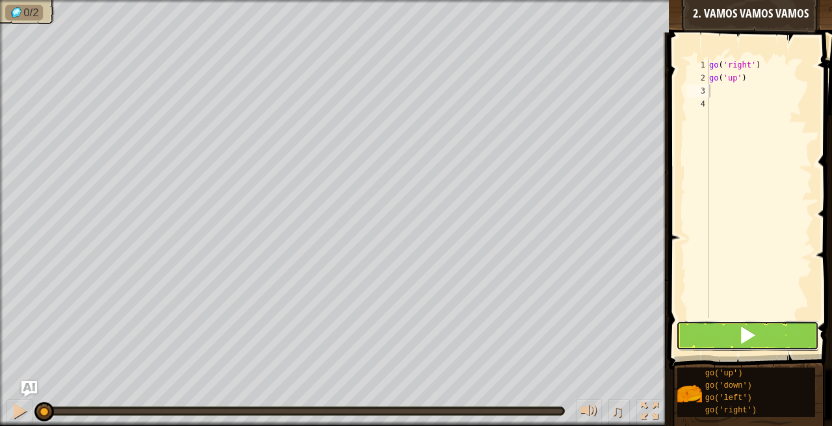
click at [718, 324] on button at bounding box center [747, 336] width 143 height 30
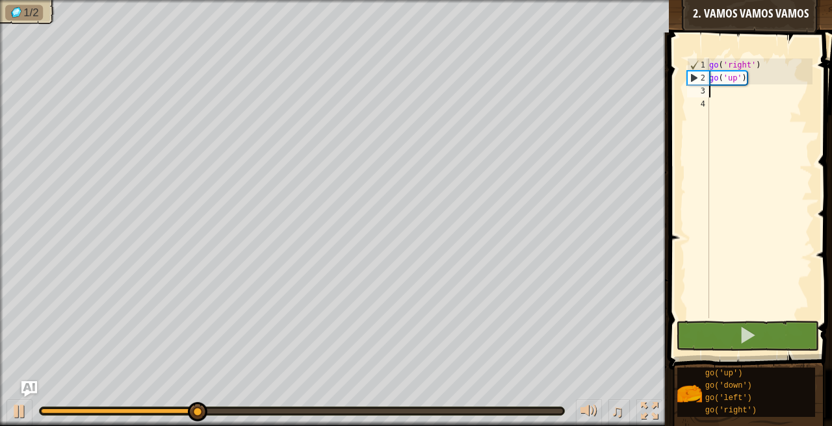
click at [721, 91] on div "go ( 'right' ) go ( 'up' )" at bounding box center [759, 201] width 106 height 286
click at [708, 93] on div "3" at bounding box center [698, 90] width 22 height 13
type textarea "g"
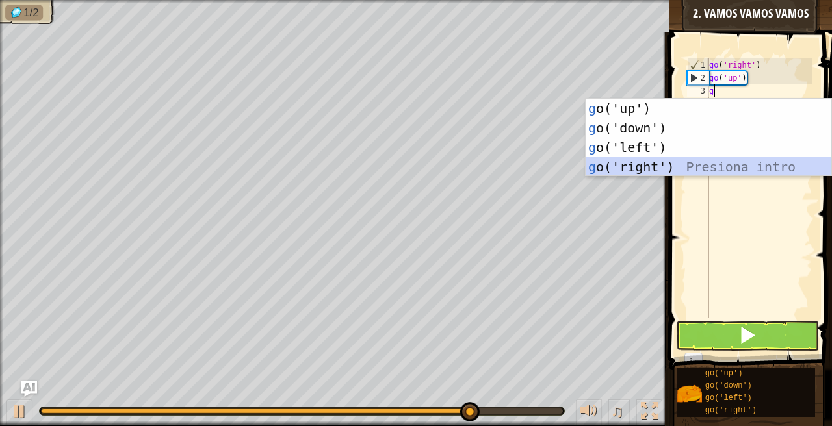
click at [659, 162] on div "g o('up') Presiona intro g o('down') Presiona intro g o('left') Presiona intro …" at bounding box center [708, 157] width 246 height 117
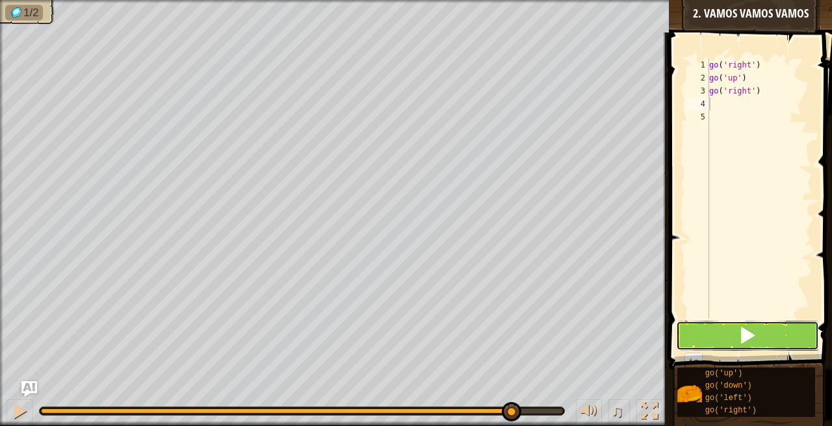
click at [698, 332] on button at bounding box center [747, 336] width 143 height 30
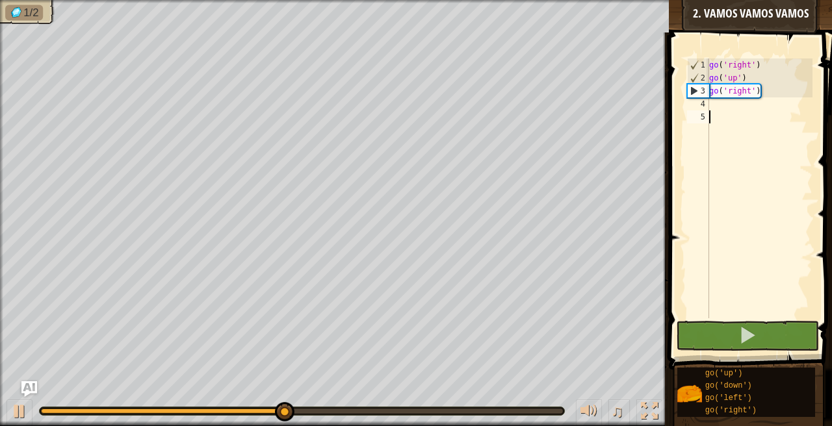
click at [728, 111] on div "go ( 'right' ) go ( 'up' ) go ( 'right' )" at bounding box center [759, 201] width 106 height 286
click at [724, 97] on div "go ( 'right' ) go ( 'up' ) go ( 'right' )" at bounding box center [759, 201] width 106 height 286
type textarea "go('right')"
click at [722, 102] on div "go ( 'right' ) go ( 'up' ) go ( 'right' )" at bounding box center [759, 201] width 106 height 286
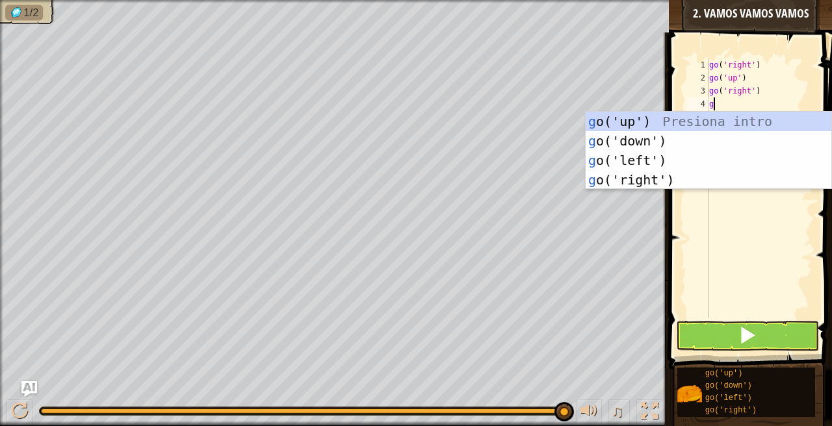
type textarea "go"
click at [648, 176] on div "go ('up') Presiona intro go ('down') Presiona intro go ('left') Presiona intro …" at bounding box center [708, 170] width 246 height 117
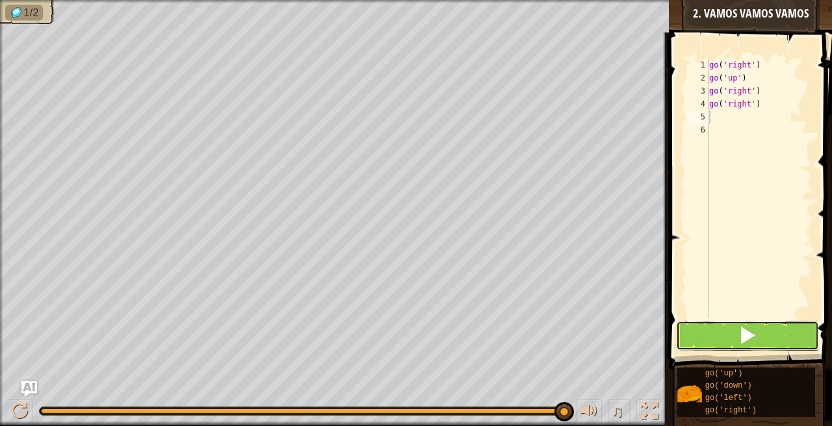
click at [729, 321] on button at bounding box center [747, 336] width 143 height 30
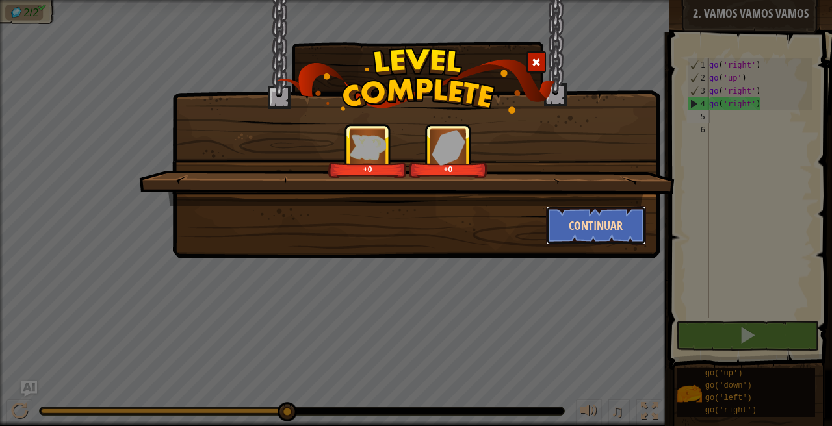
click at [598, 222] on button "Continuar" at bounding box center [596, 225] width 101 height 39
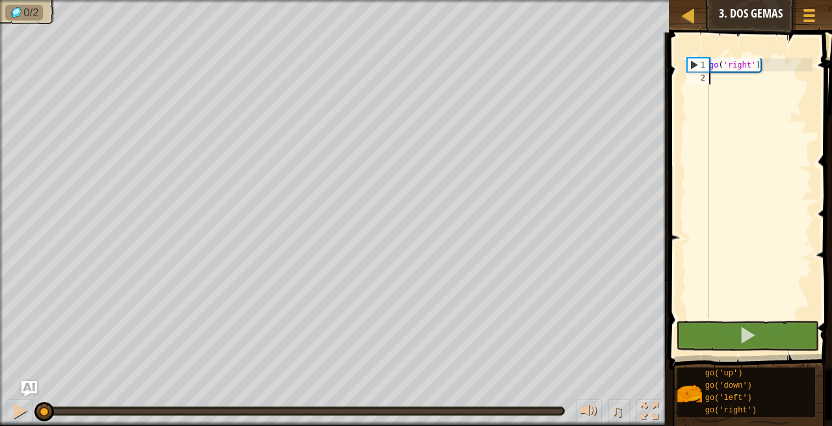
click at [717, 83] on div "go ( 'right' )" at bounding box center [759, 201] width 106 height 286
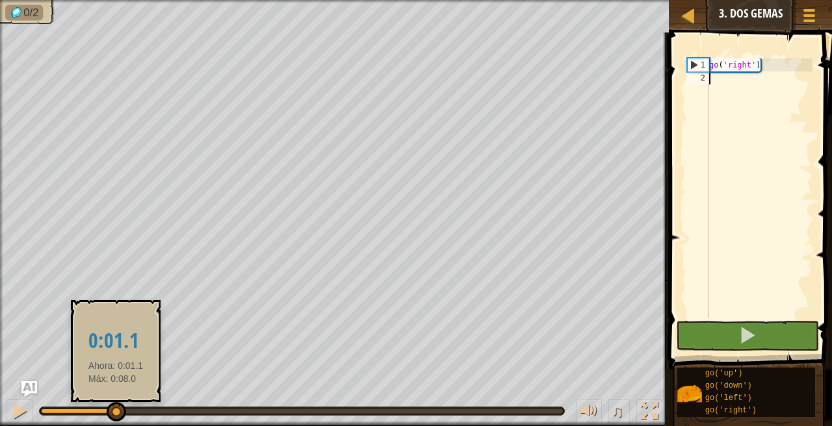
drag, startPoint x: 47, startPoint y: 412, endPoint x: 116, endPoint y: 417, distance: 69.1
click at [116, 417] on div at bounding box center [116, 411] width 19 height 19
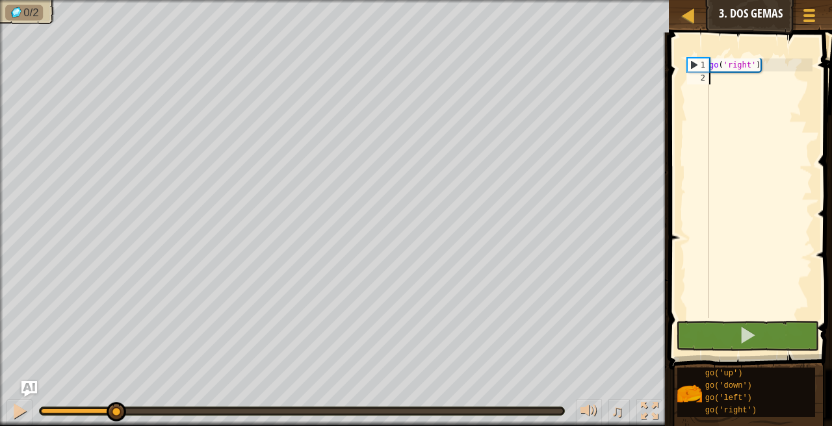
scroll to position [6, 0]
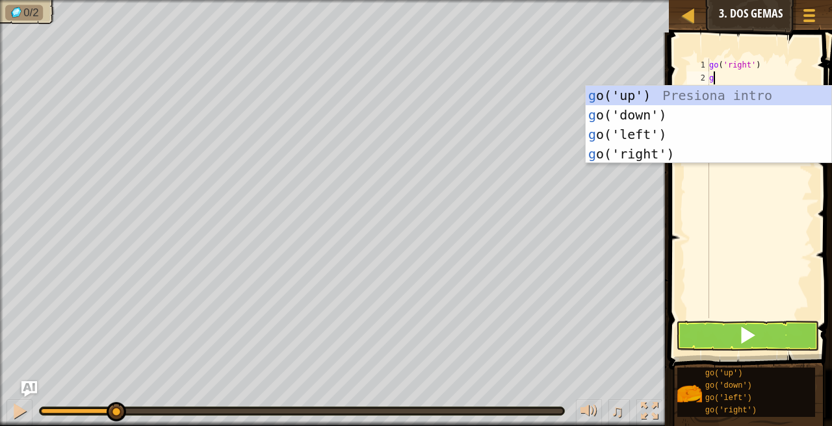
type textarea "go"
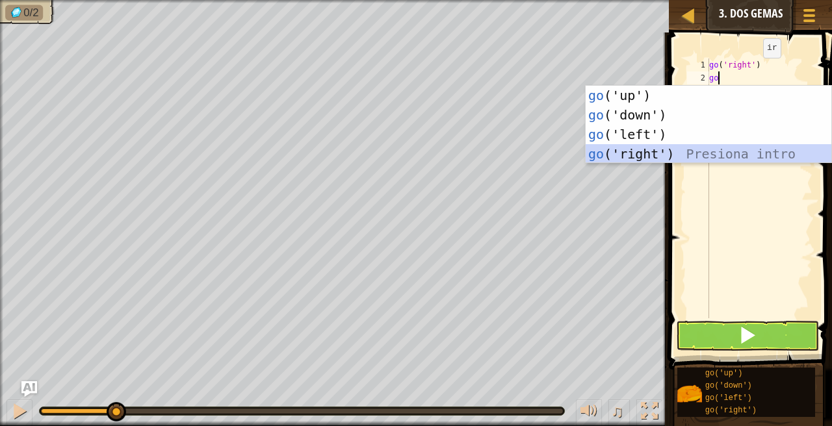
click at [632, 152] on div "go ('up') Presiona intro go ('down') Presiona intro go ('left') Presiona intro …" at bounding box center [708, 144] width 246 height 117
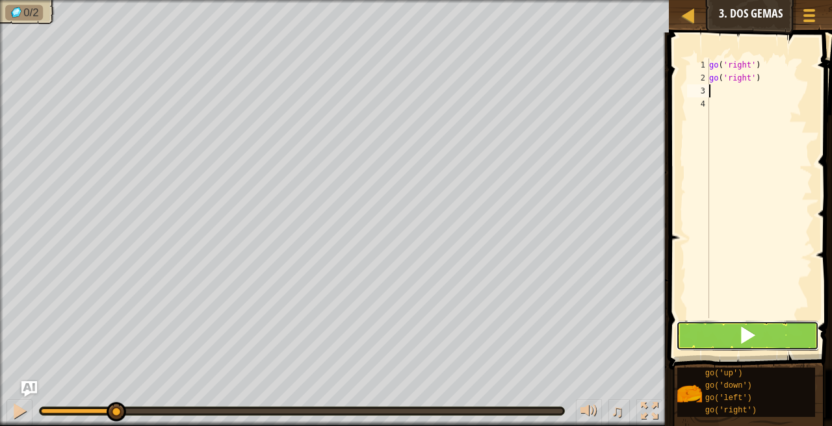
click at [739, 344] on span at bounding box center [747, 335] width 18 height 18
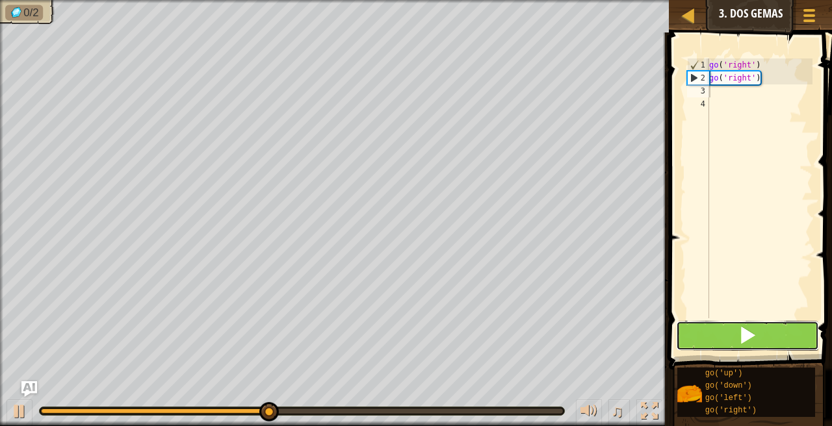
click at [734, 337] on button at bounding box center [747, 336] width 143 height 30
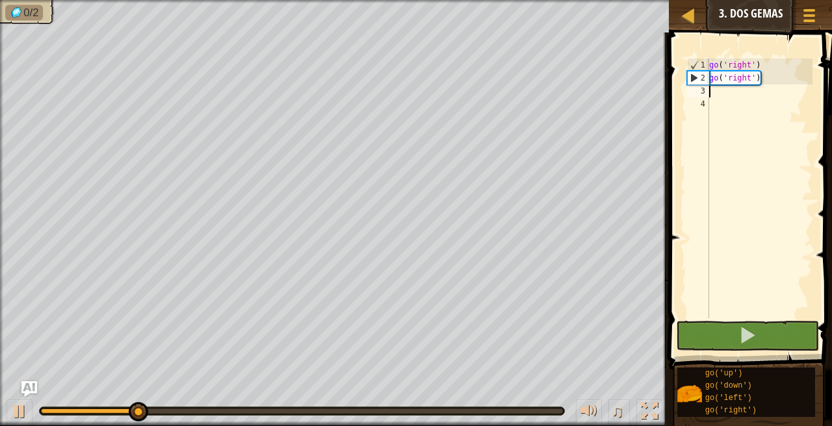
click at [719, 98] on div "go ( 'right' ) go ( 'right' )" at bounding box center [759, 201] width 106 height 286
click at [715, 83] on div "go ( 'right' ) go ( 'right' )" at bounding box center [759, 201] width 106 height 286
type textarea "go('right')"
click at [715, 86] on div "go ( 'right' ) go ( 'right' )" at bounding box center [759, 201] width 106 height 286
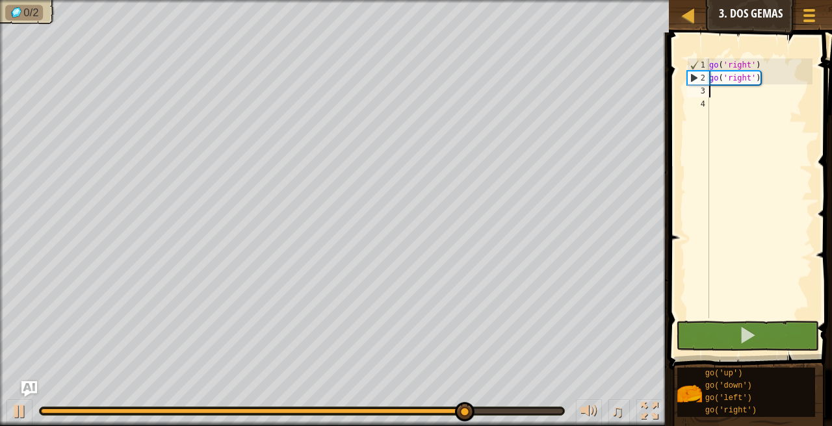
type textarea "g"
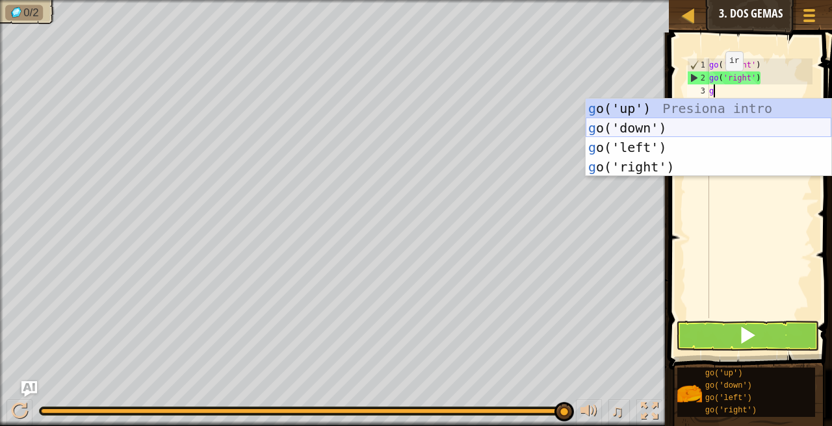
click at [705, 130] on div "g o('up') Presiona intro g o('down') Presiona intro g o('left') Presiona intro …" at bounding box center [708, 157] width 246 height 117
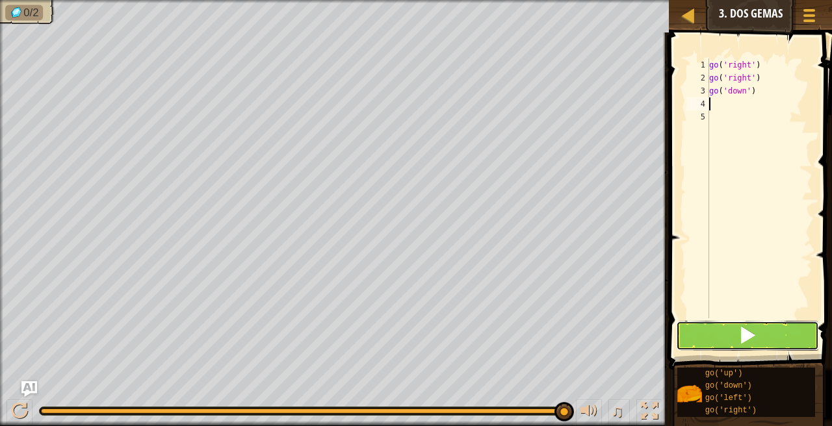
click at [728, 337] on button at bounding box center [747, 336] width 143 height 30
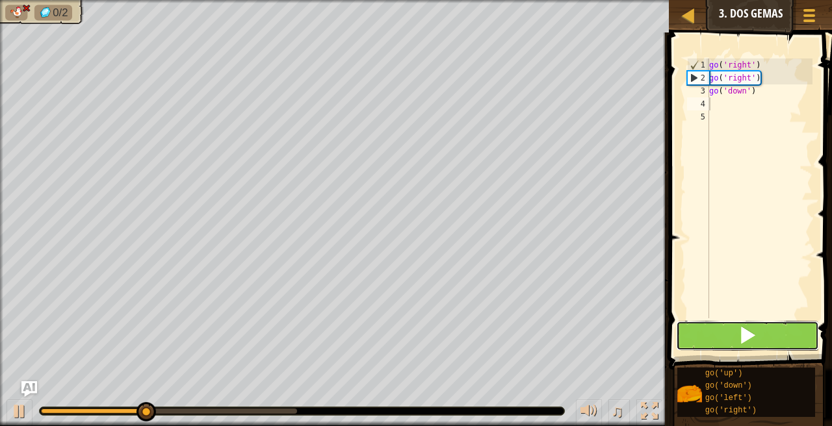
click at [720, 331] on button at bounding box center [747, 336] width 143 height 30
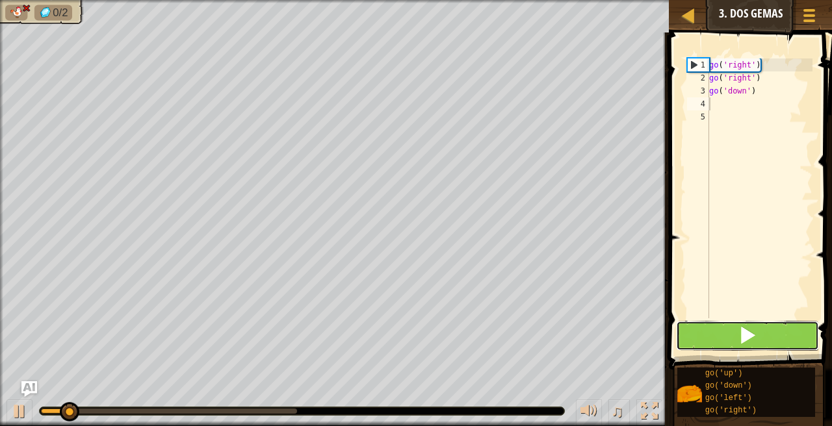
click at [719, 333] on button at bounding box center [747, 336] width 143 height 30
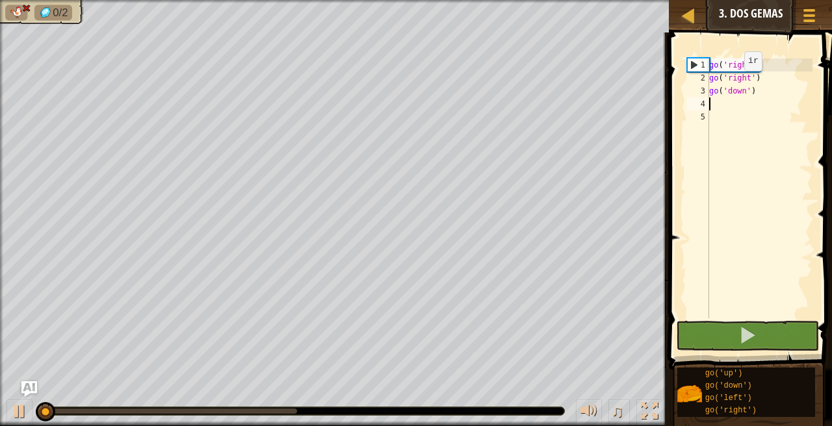
click at [734, 83] on div "go ( 'right' ) go ( 'right' ) go ( 'down' )" at bounding box center [759, 201] width 106 height 286
click at [753, 90] on div "go ( 'right' ) go ( 'right' ) go ( 'down' )" at bounding box center [759, 201] width 106 height 286
type textarea "go('down')"
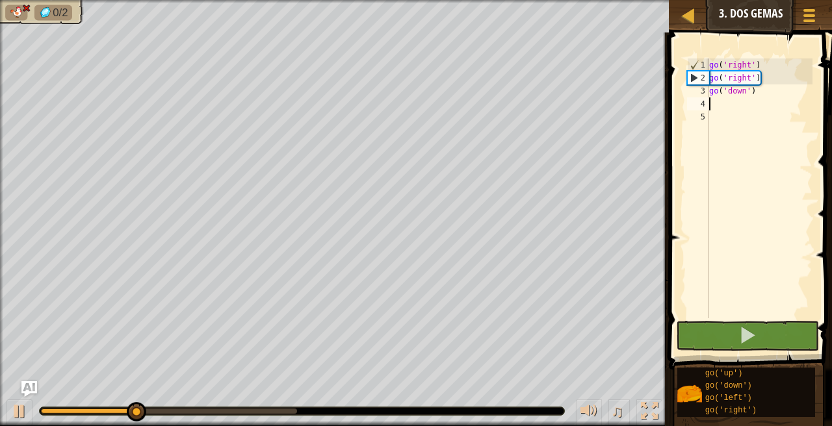
click at [718, 104] on div "go ( 'right' ) go ( 'right' ) go ( 'down' )" at bounding box center [759, 201] width 106 height 286
click at [756, 101] on div "go ( 'right' ) go ( 'right' ) go ( 'down' )" at bounding box center [759, 201] width 106 height 286
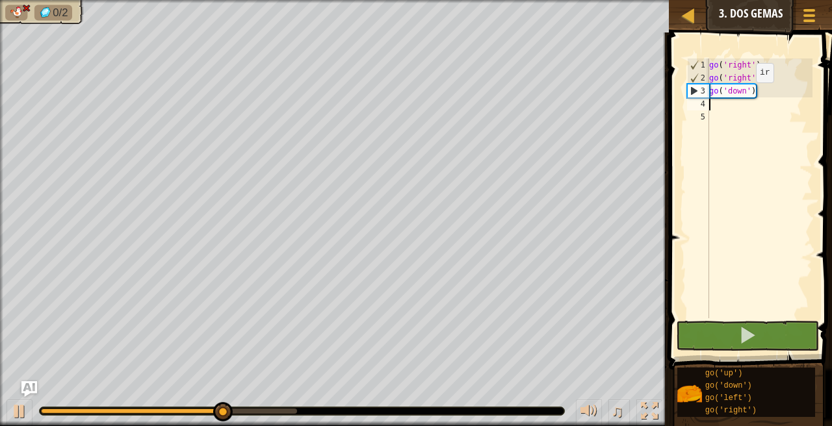
click at [745, 94] on div "go ( 'right' ) go ( 'right' ) go ( 'down' )" at bounding box center [759, 201] width 106 height 286
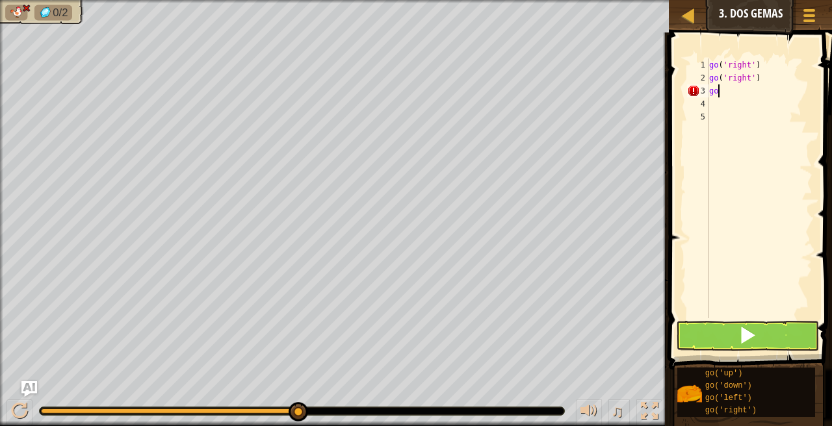
type textarea "g"
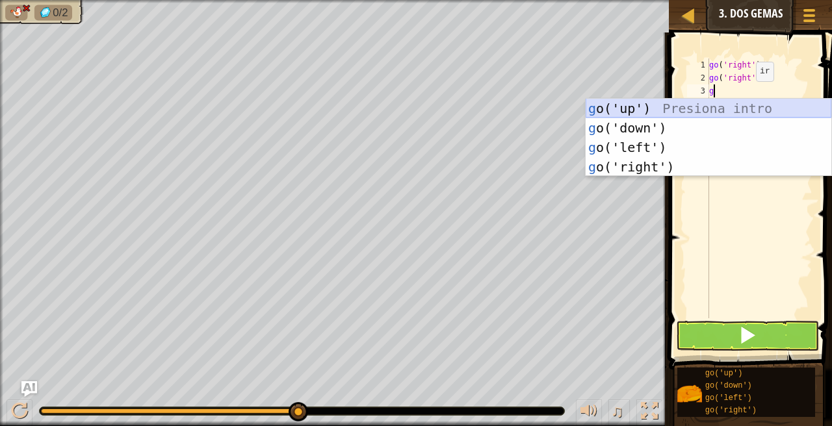
click at [706, 108] on div "g o('up') Presiona intro g o('down') Presiona intro g o('left') Presiona intro …" at bounding box center [708, 157] width 246 height 117
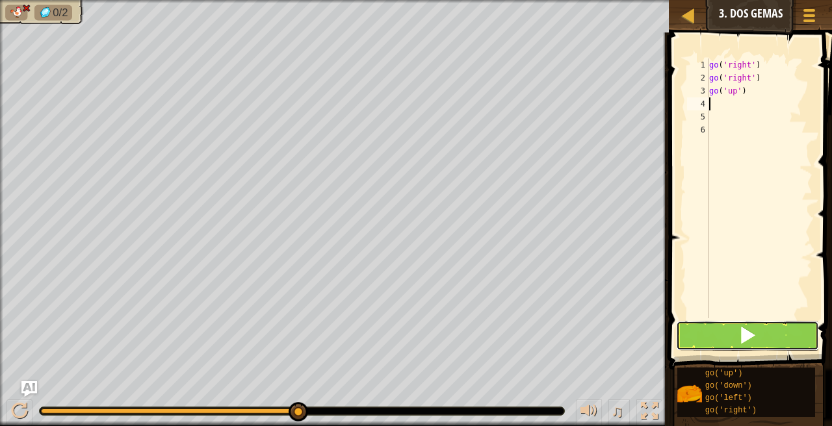
click at [739, 333] on span at bounding box center [747, 335] width 18 height 18
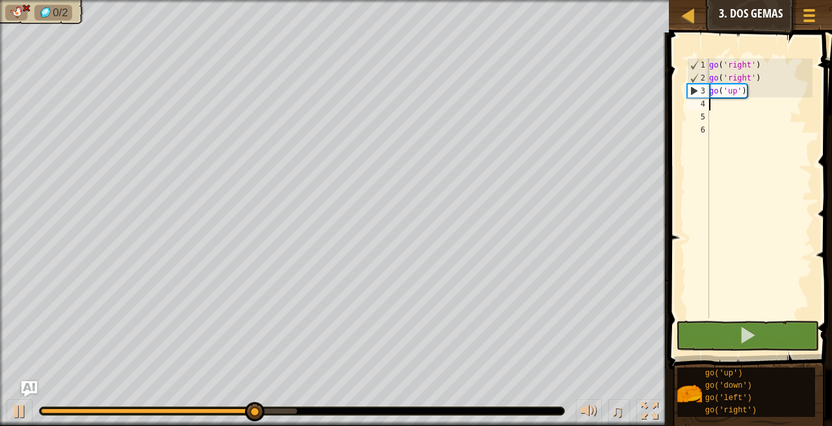
click at [758, 93] on div "go ( 'right' ) go ( 'right' ) go ( 'up' )" at bounding box center [759, 201] width 106 height 286
type textarea "go('up')"
drag, startPoint x: 749, startPoint y: 93, endPoint x: 713, endPoint y: 90, distance: 35.2
click at [710, 90] on div "go ( 'right' ) go ( 'right' ) go ( 'up' )" at bounding box center [759, 201] width 106 height 286
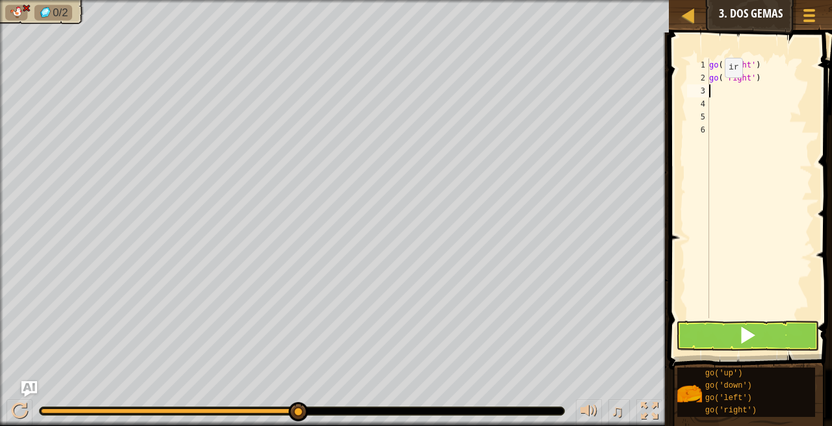
type textarea "g"
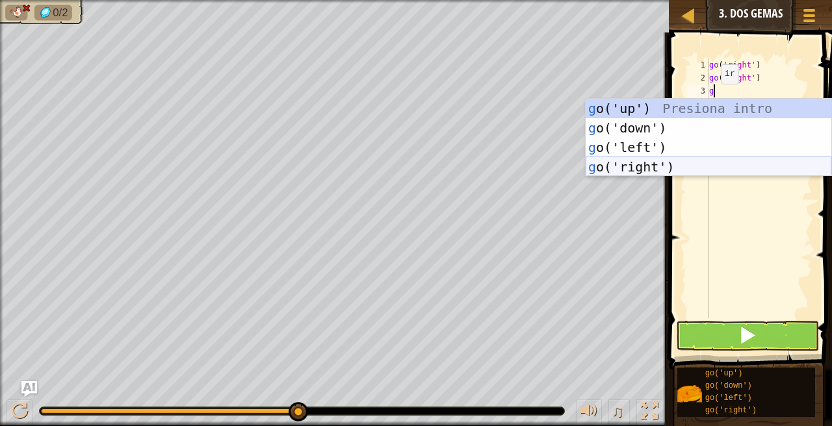
click at [661, 168] on div "g o('up') Presiona intro g o('down') Presiona intro g o('left') Presiona intro …" at bounding box center [708, 157] width 246 height 117
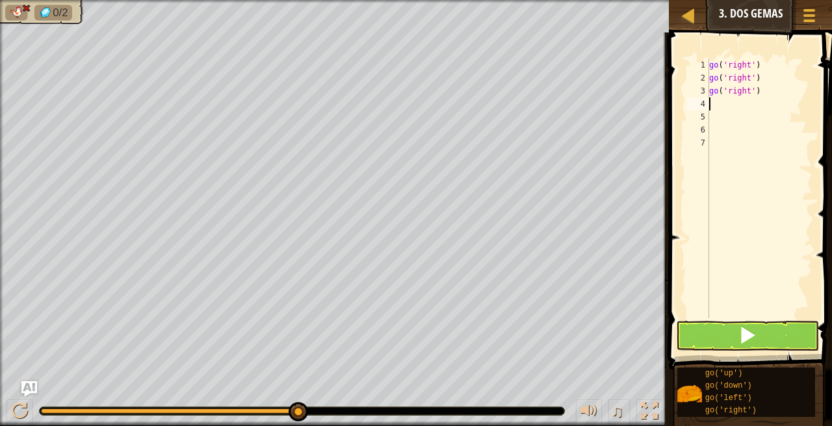
type textarea "g"
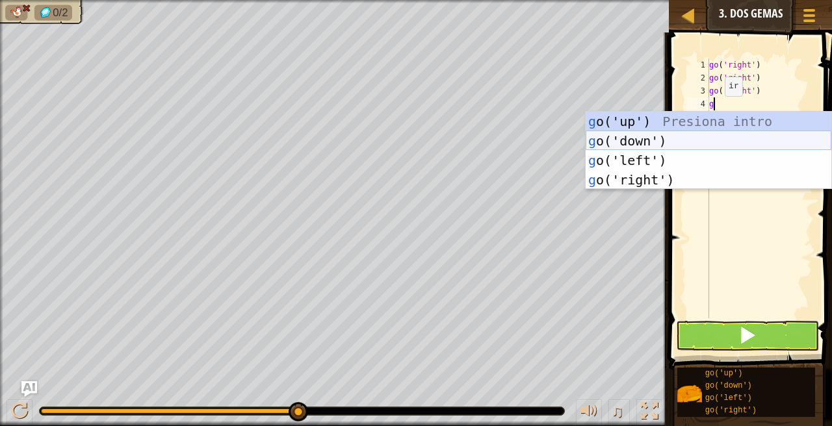
click at [684, 131] on div "g o('up') Presiona intro g o('down') Presiona intro g o('left') Presiona intro …" at bounding box center [708, 170] width 246 height 117
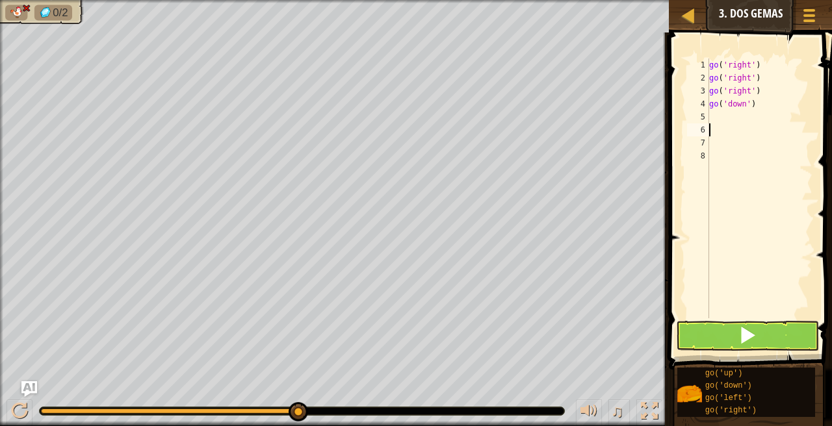
click at [720, 124] on div "go ( 'right' ) go ( 'right' ) go ( 'right' ) go ( 'down' )" at bounding box center [759, 201] width 106 height 286
click at [720, 119] on div "go ( 'right' ) go ( 'right' ) go ( 'right' ) go ( 'down' )" at bounding box center [759, 201] width 106 height 286
click at [725, 337] on button at bounding box center [747, 336] width 143 height 30
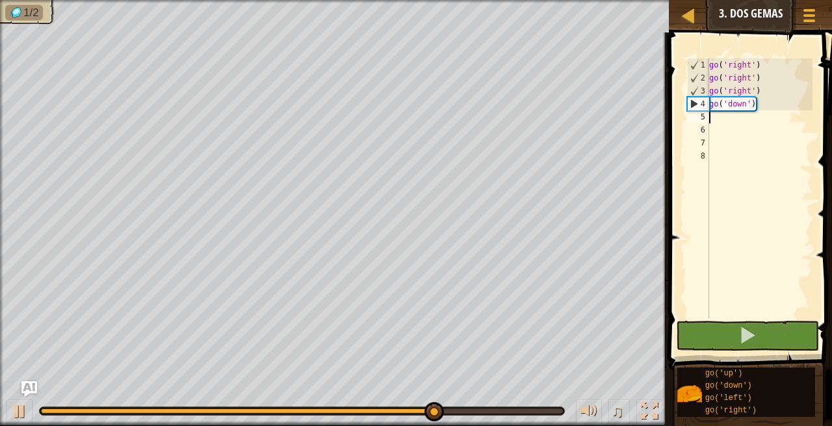
type textarea "g"
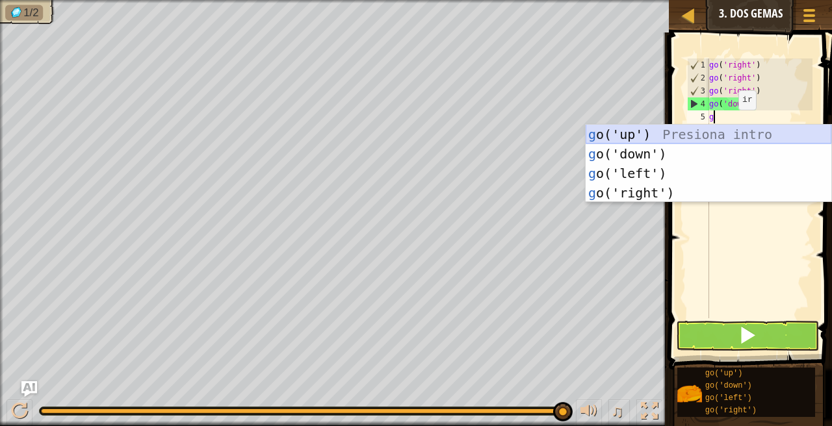
click at [654, 129] on div "g o('up') Presiona intro g o('down') Presiona intro g o('left') Presiona intro …" at bounding box center [708, 183] width 246 height 117
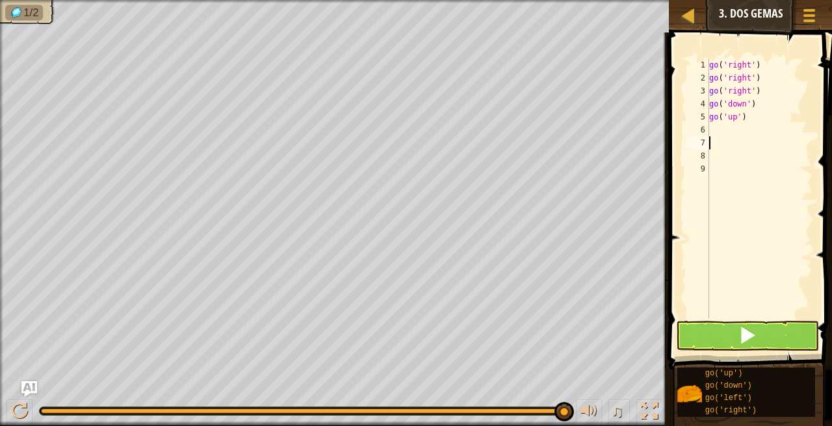
click at [717, 140] on div "go ( 'right' ) go ( 'right' ) go ( 'right' ) go ( 'down' ) go ( 'up' )" at bounding box center [759, 201] width 106 height 286
click at [726, 337] on button at bounding box center [747, 336] width 143 height 30
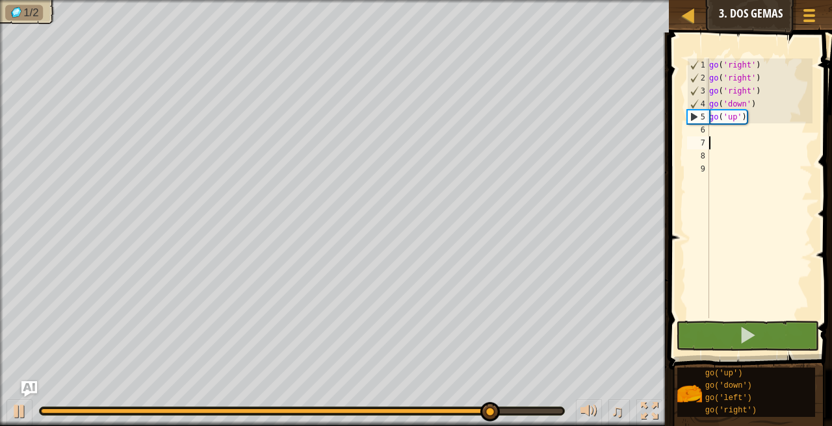
click at [715, 128] on div "go ( 'right' ) go ( 'right' ) go ( 'right' ) go ( 'down' ) go ( 'up' )" at bounding box center [759, 201] width 106 height 286
type textarea "g"
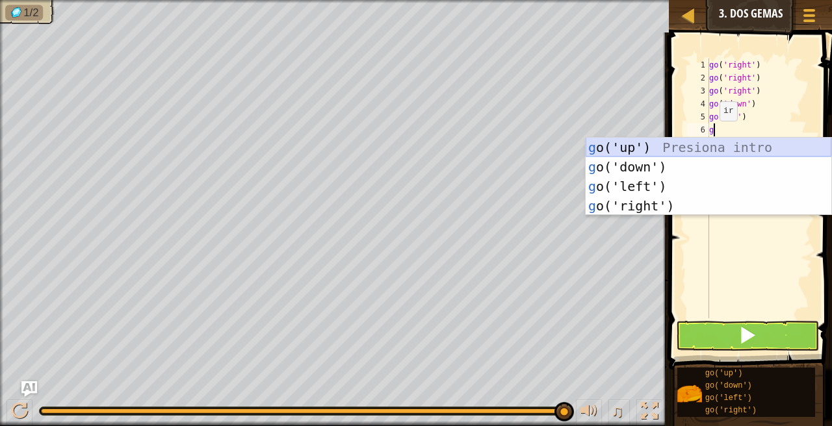
click at [659, 146] on div "g o('up') Presiona intro g o('down') Presiona intro g o('left') Presiona intro …" at bounding box center [708, 196] width 246 height 117
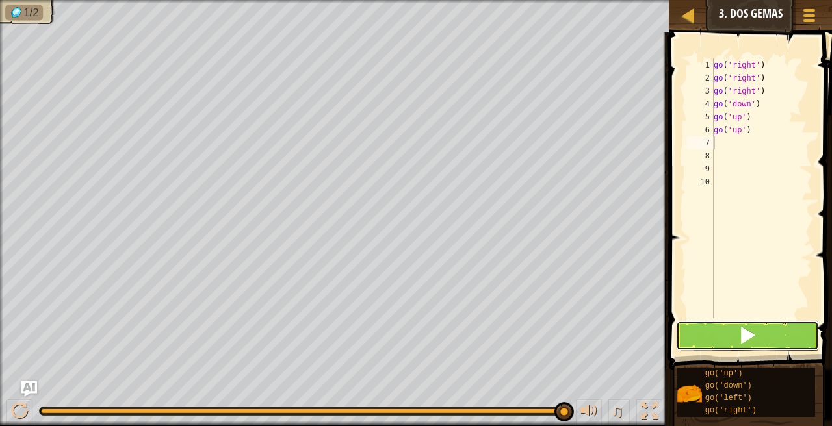
click at [728, 330] on button at bounding box center [747, 336] width 143 height 30
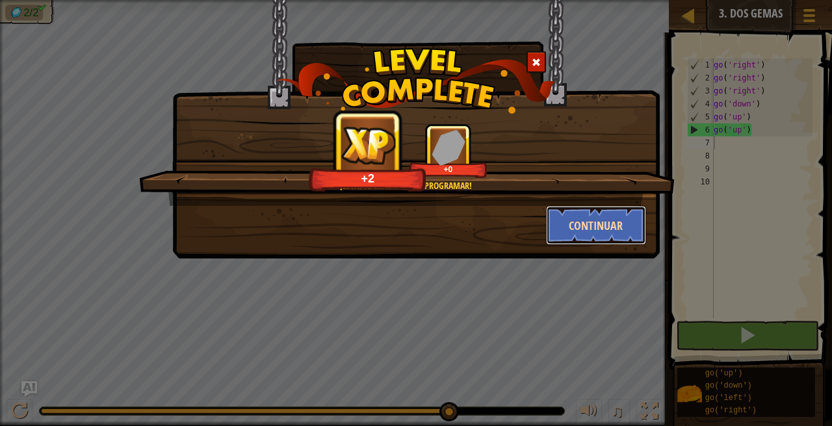
click at [609, 221] on button "Continuar" at bounding box center [596, 225] width 101 height 39
